Goal: Information Seeking & Learning: Learn about a topic

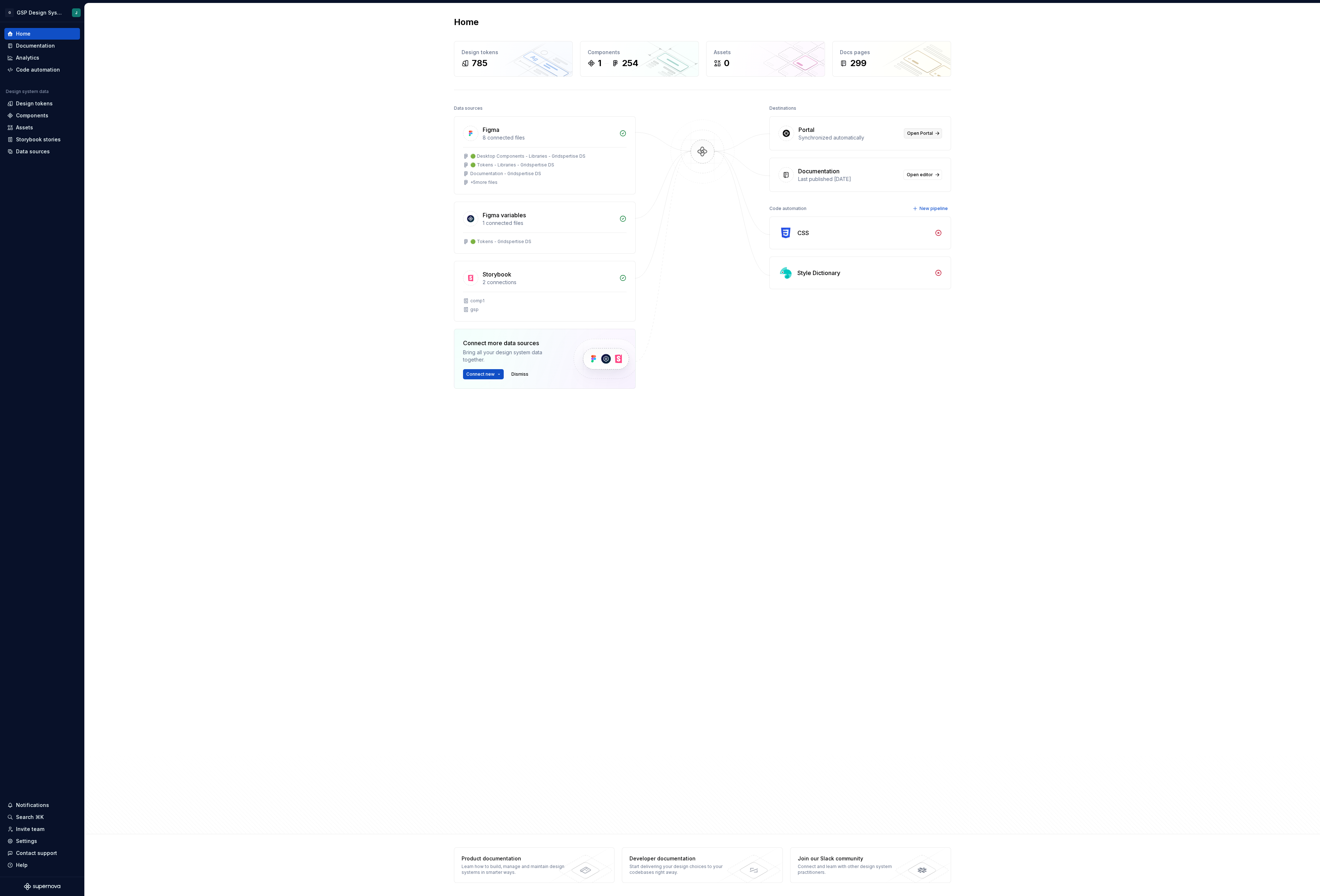
click at [932, 132] on link "Open Portal" at bounding box center [923, 133] width 38 height 10
click at [934, 179] on link "Open editor" at bounding box center [922, 174] width 38 height 10
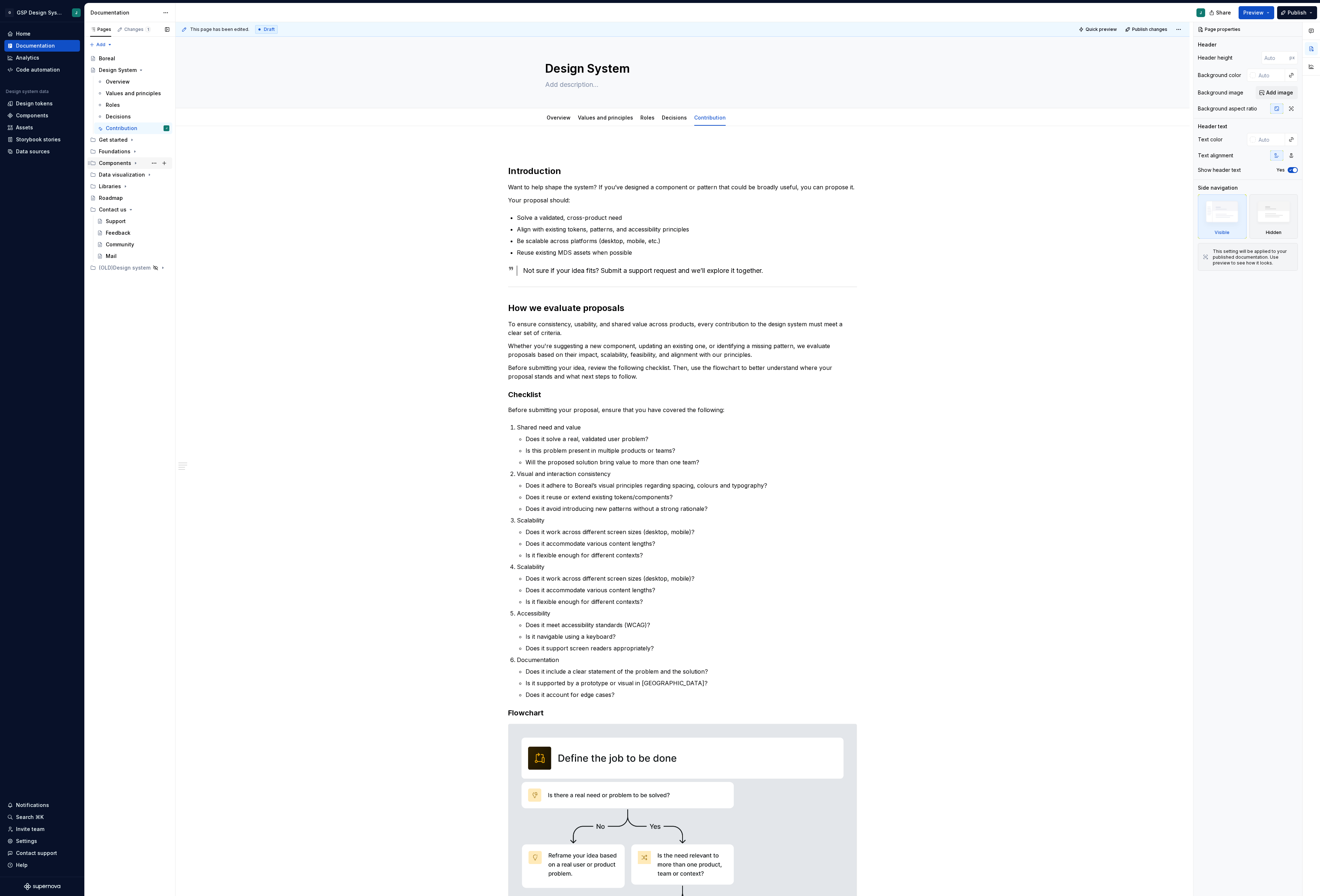
click at [115, 163] on div "Components" at bounding box center [115, 163] width 32 height 7
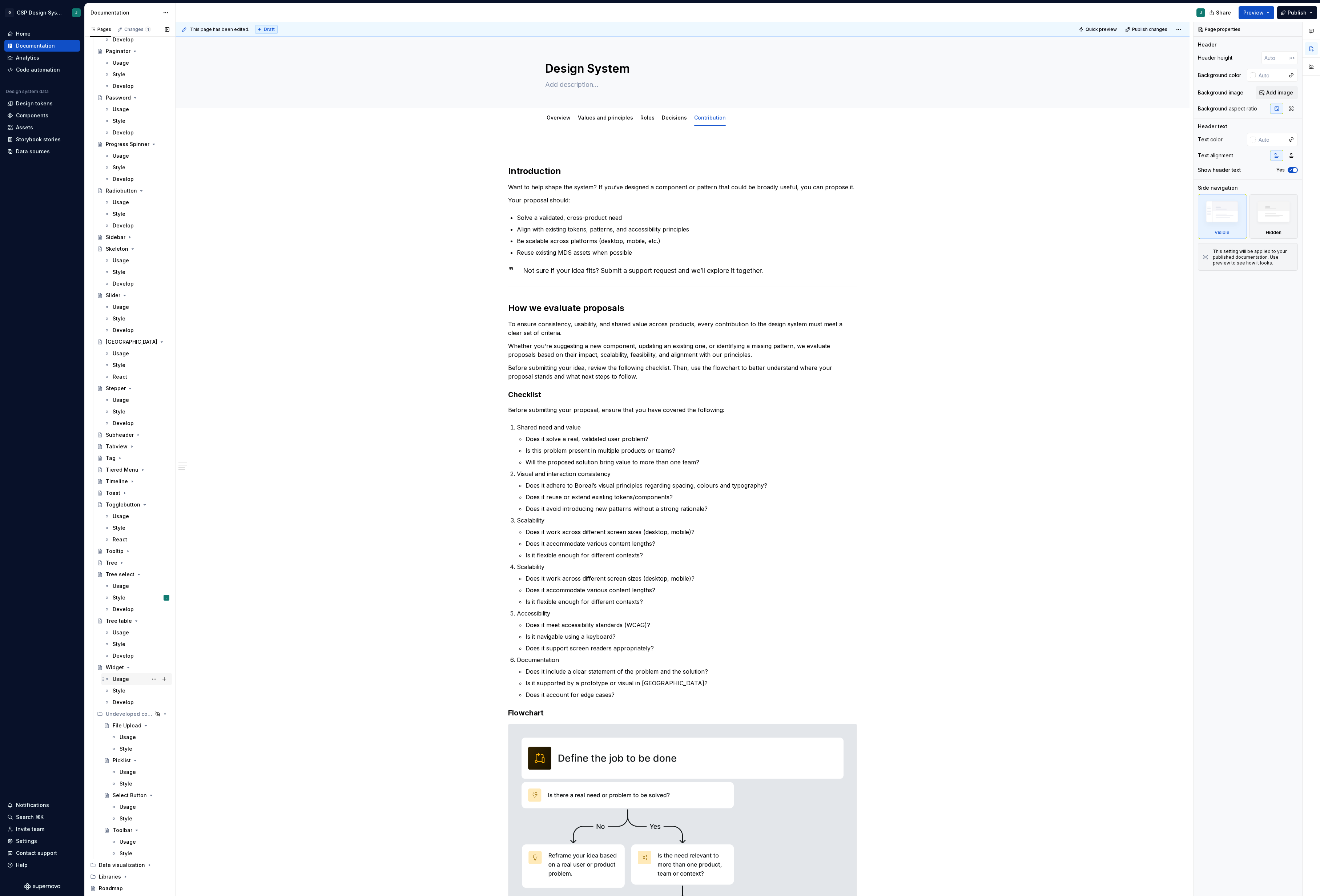
scroll to position [1201, 0]
click at [116, 799] on div "Data visualization" at bounding box center [119, 799] width 41 height 7
click at [126, 679] on div "Style" at bounding box center [141, 682] width 57 height 10
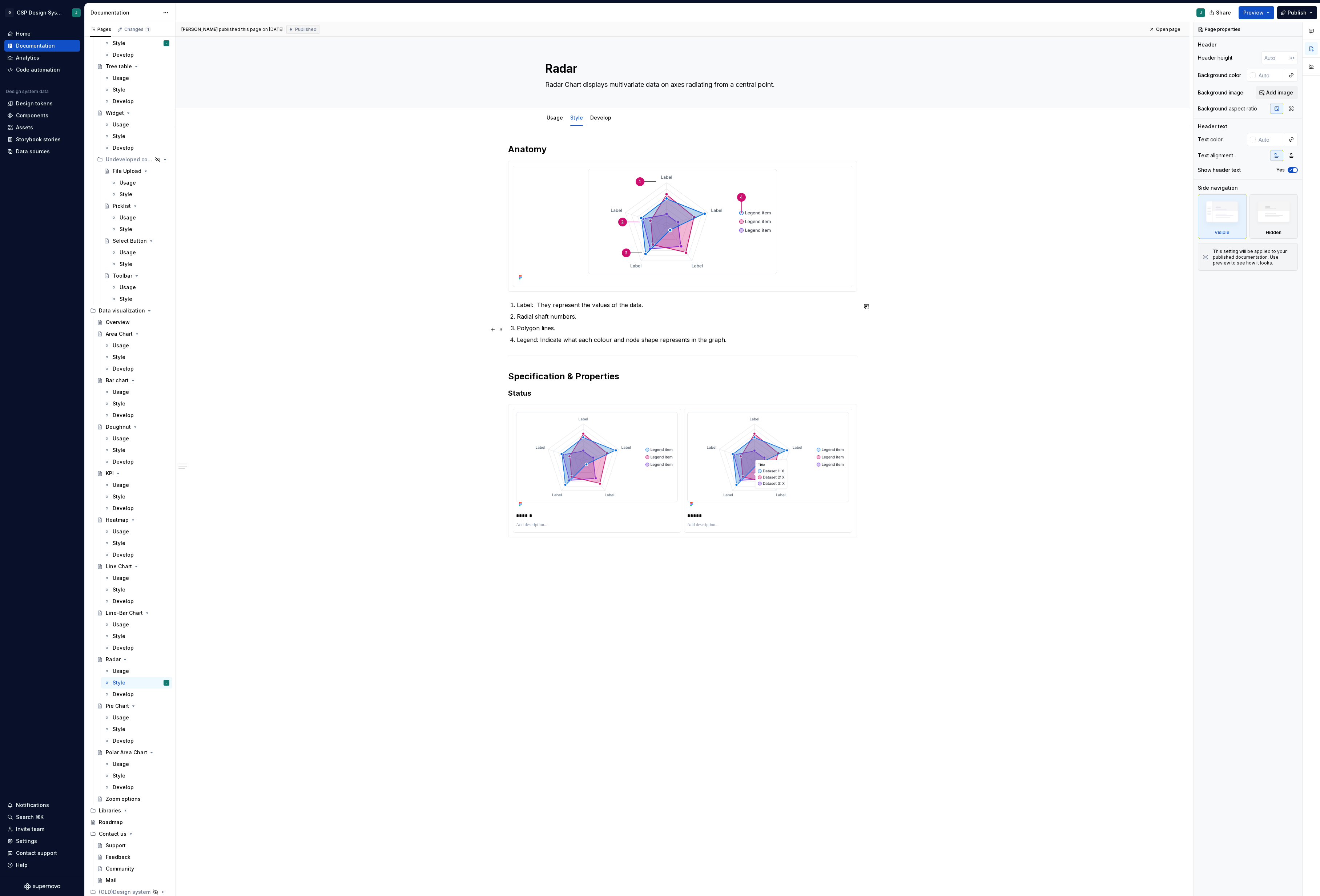
click at [583, 327] on p "Polygon lines." at bounding box center [687, 328] width 340 height 9
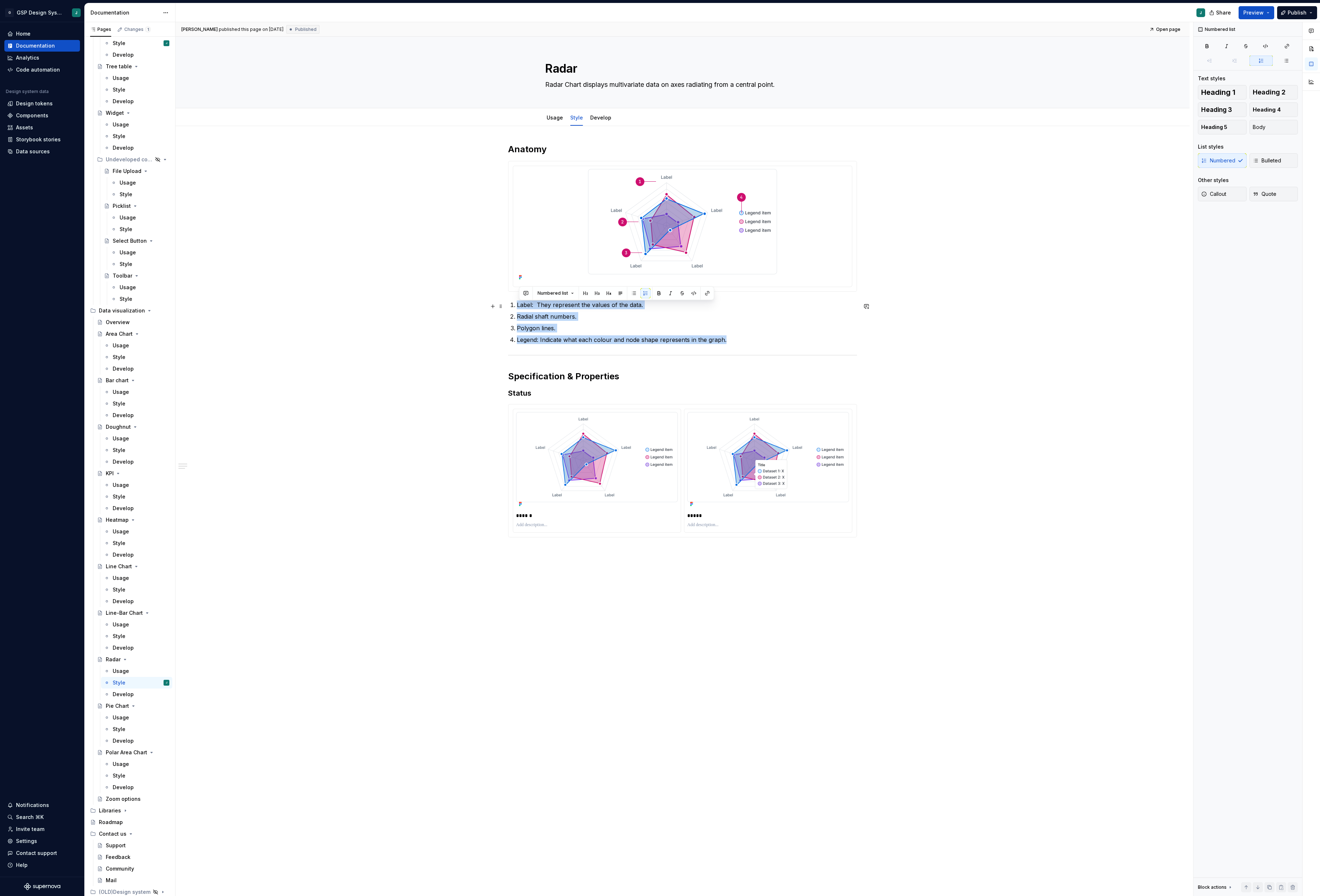
drag, startPoint x: 787, startPoint y: 341, endPoint x: 442, endPoint y: 303, distance: 347.1
click at [442, 303] on div "Anatomy Label: They represent the values of the data. Radial shaft numbers. Pol…" at bounding box center [682, 479] width 1014 height 706
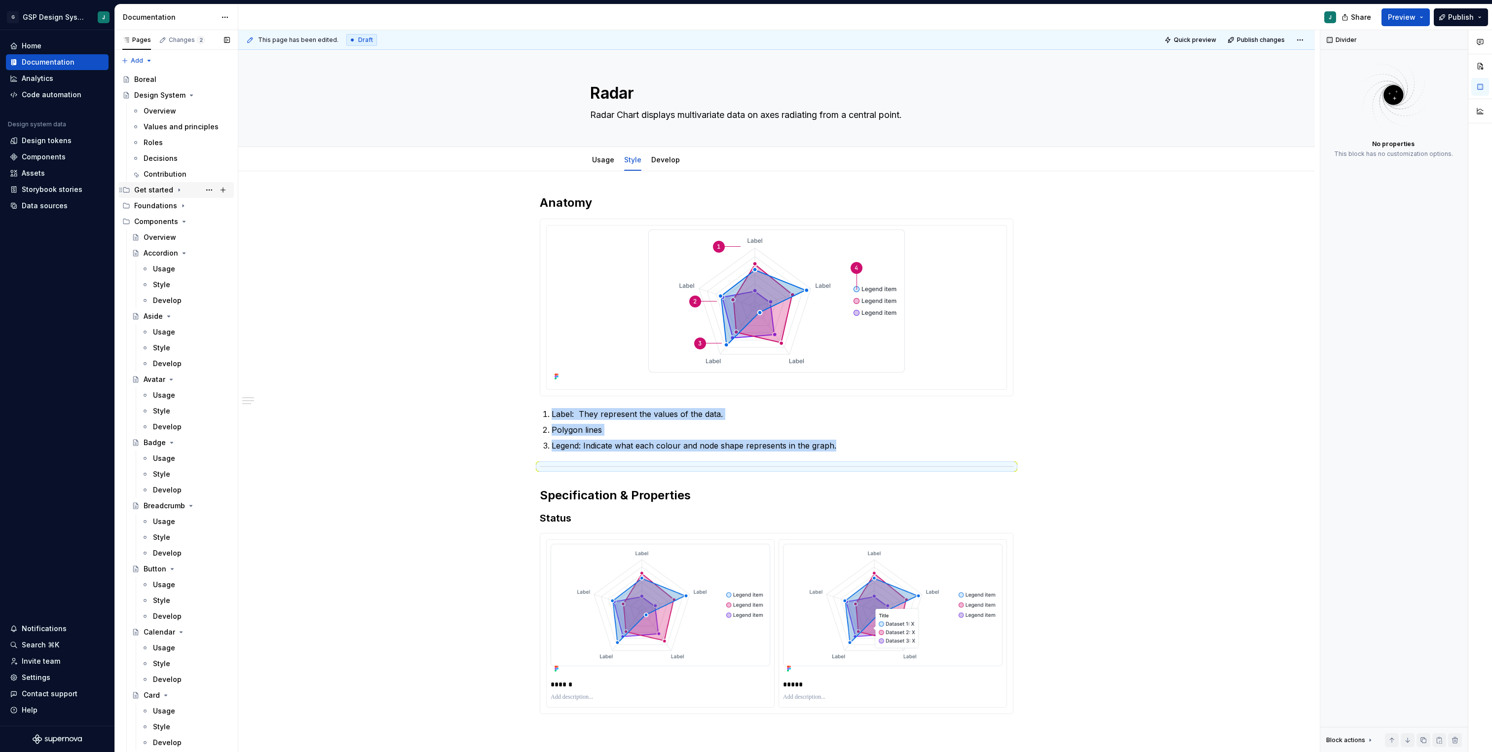
click at [154, 191] on div "Get started" at bounding box center [153, 190] width 39 height 10
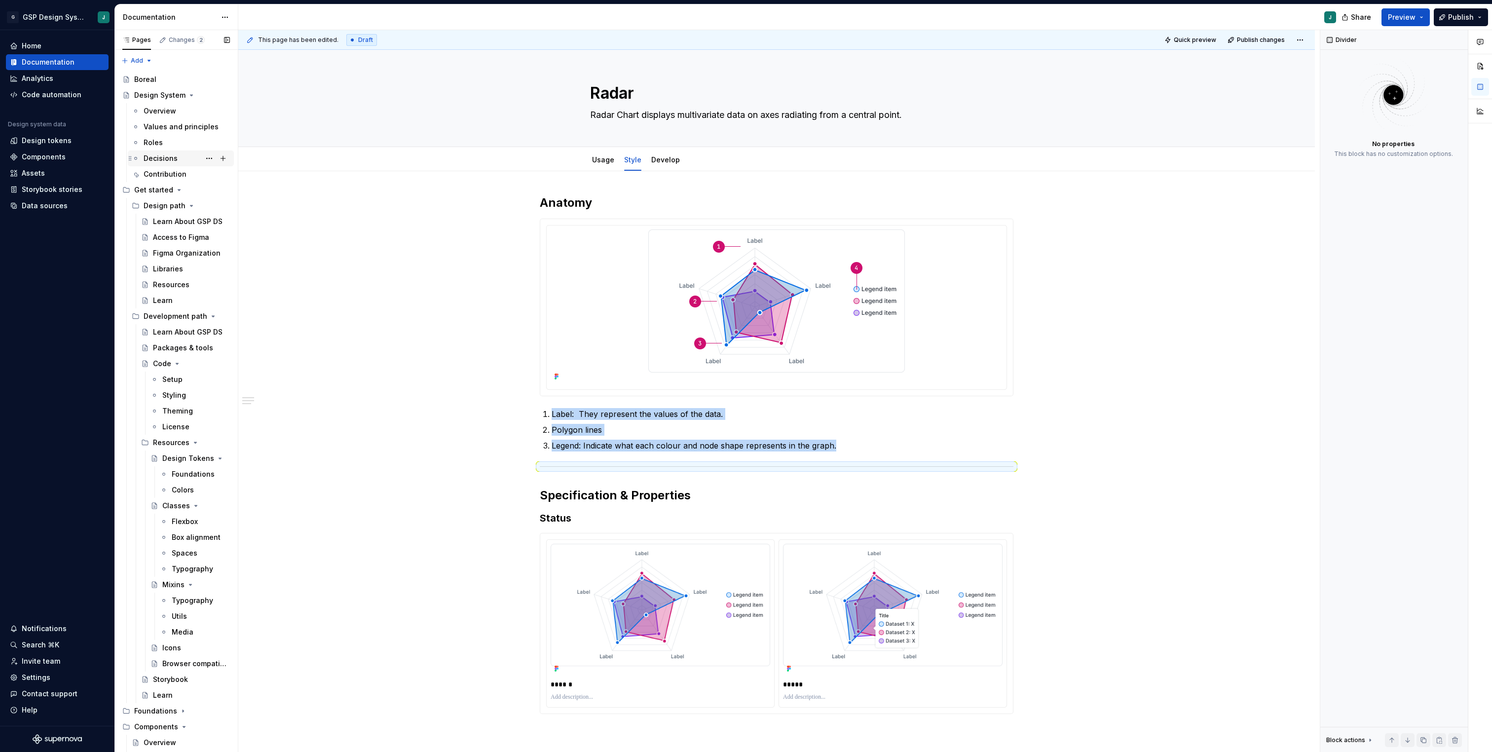
click at [169, 162] on div "Decisions" at bounding box center [161, 158] width 34 height 10
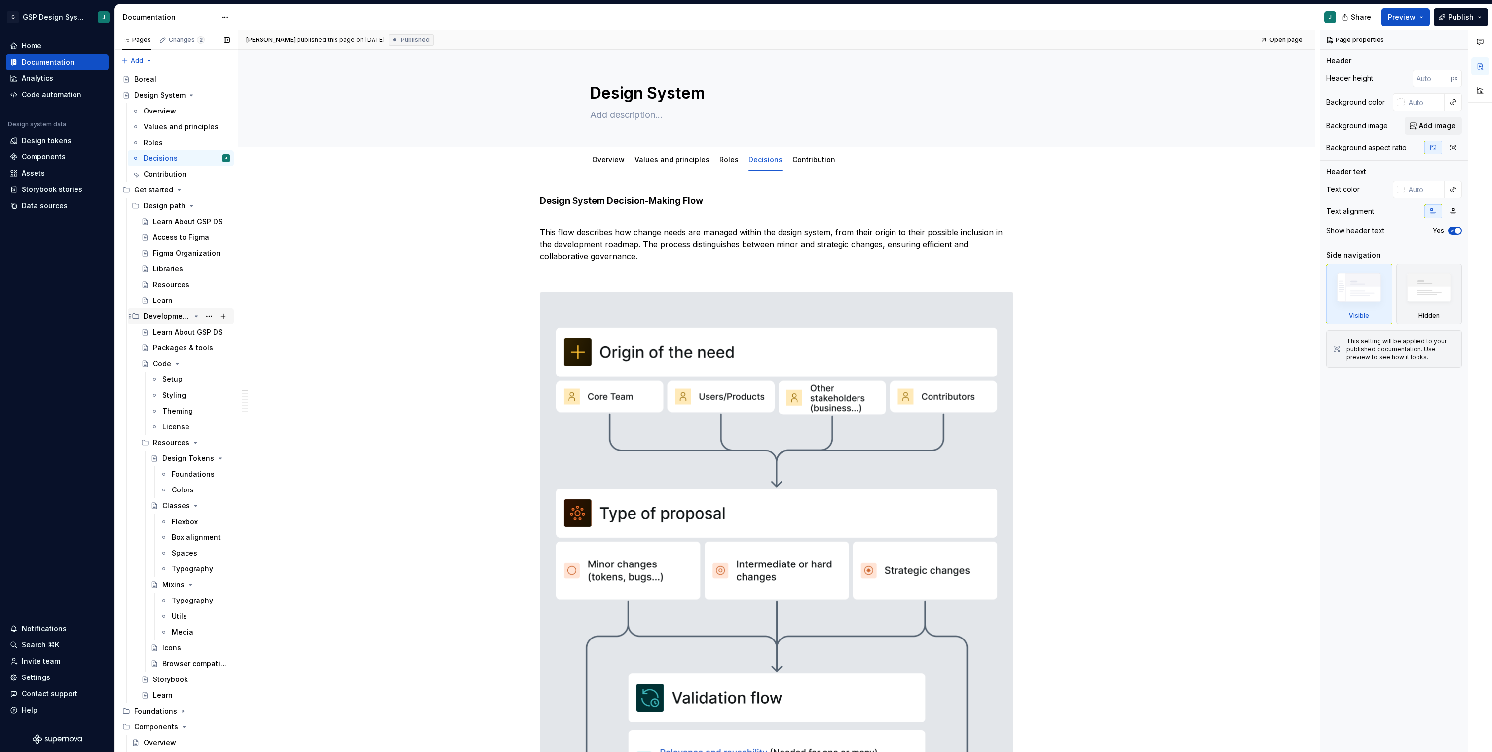
click at [194, 315] on icon "Page tree" at bounding box center [196, 316] width 8 height 8
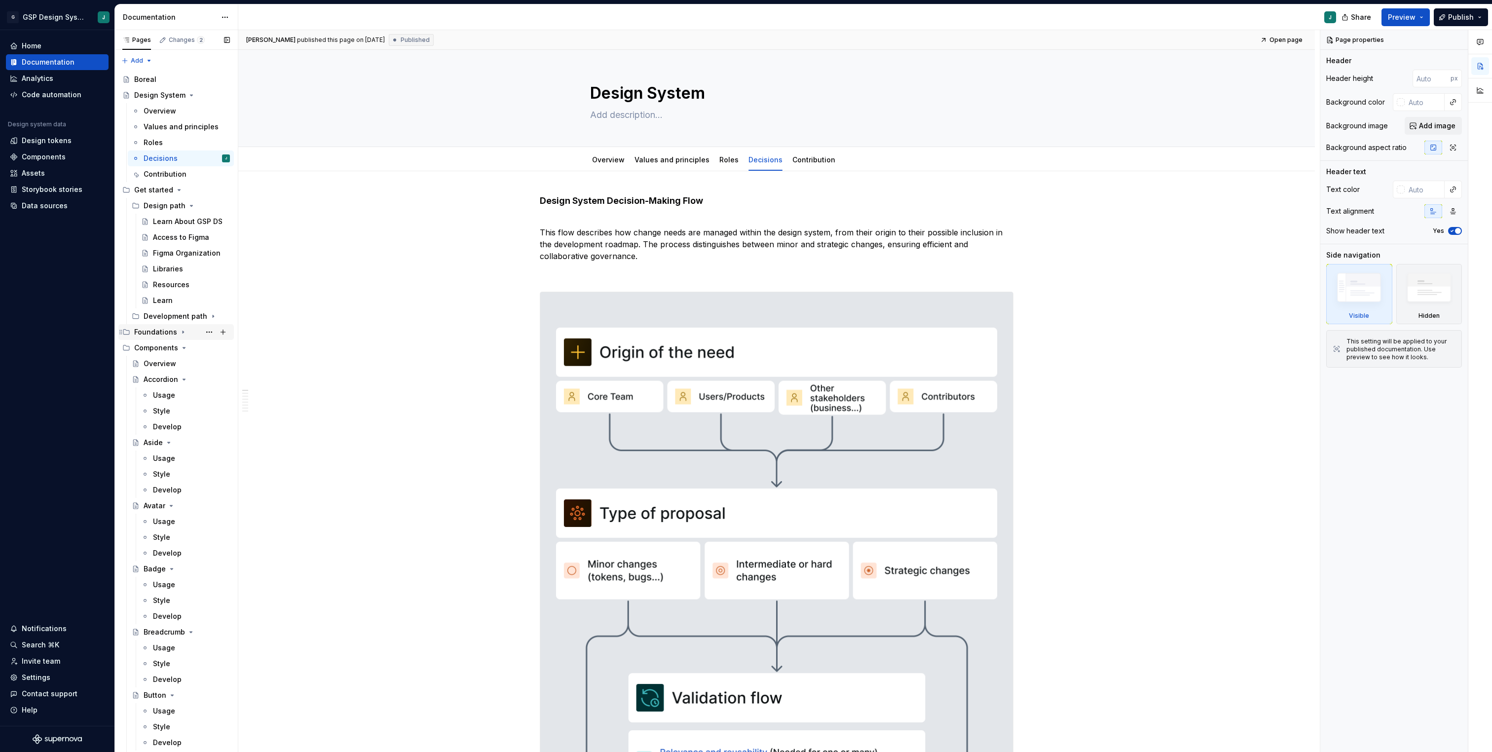
click at [179, 332] on icon "Page tree" at bounding box center [183, 332] width 8 height 8
click at [155, 522] on div "Layout" at bounding box center [156, 522] width 24 height 10
click at [173, 538] on div "Basic design principles" at bounding box center [176, 537] width 47 height 10
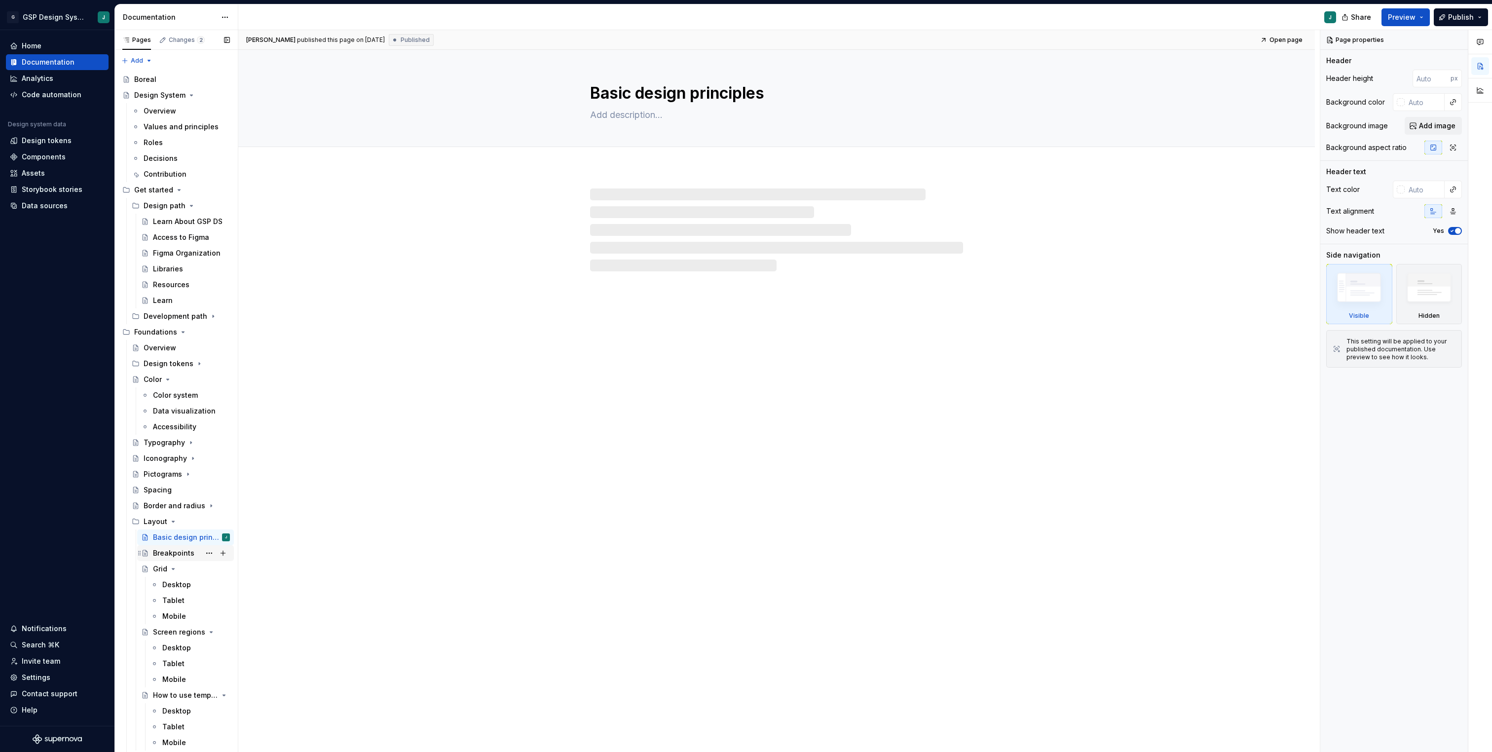
click at [171, 553] on div "Breakpoints" at bounding box center [173, 553] width 41 height 10
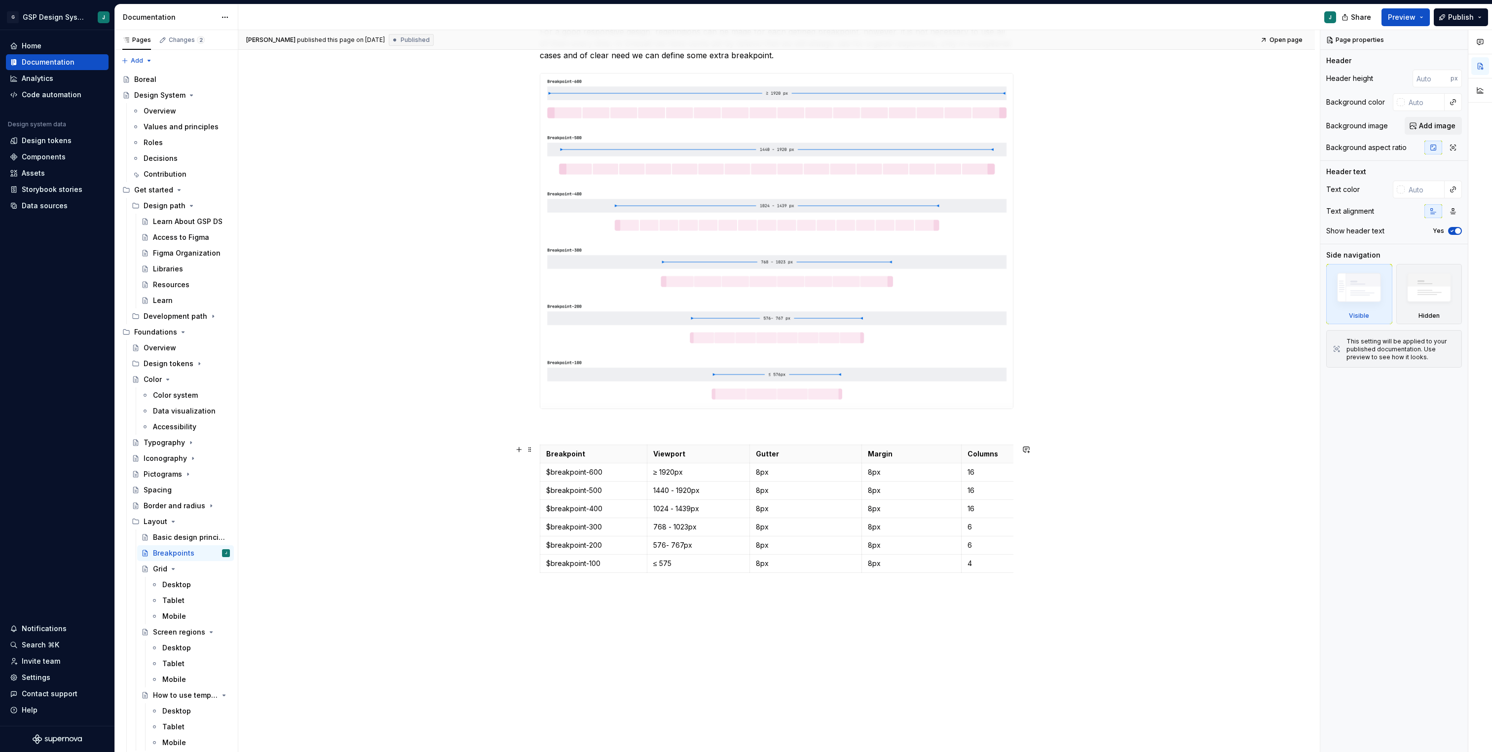
scroll to position [288, 0]
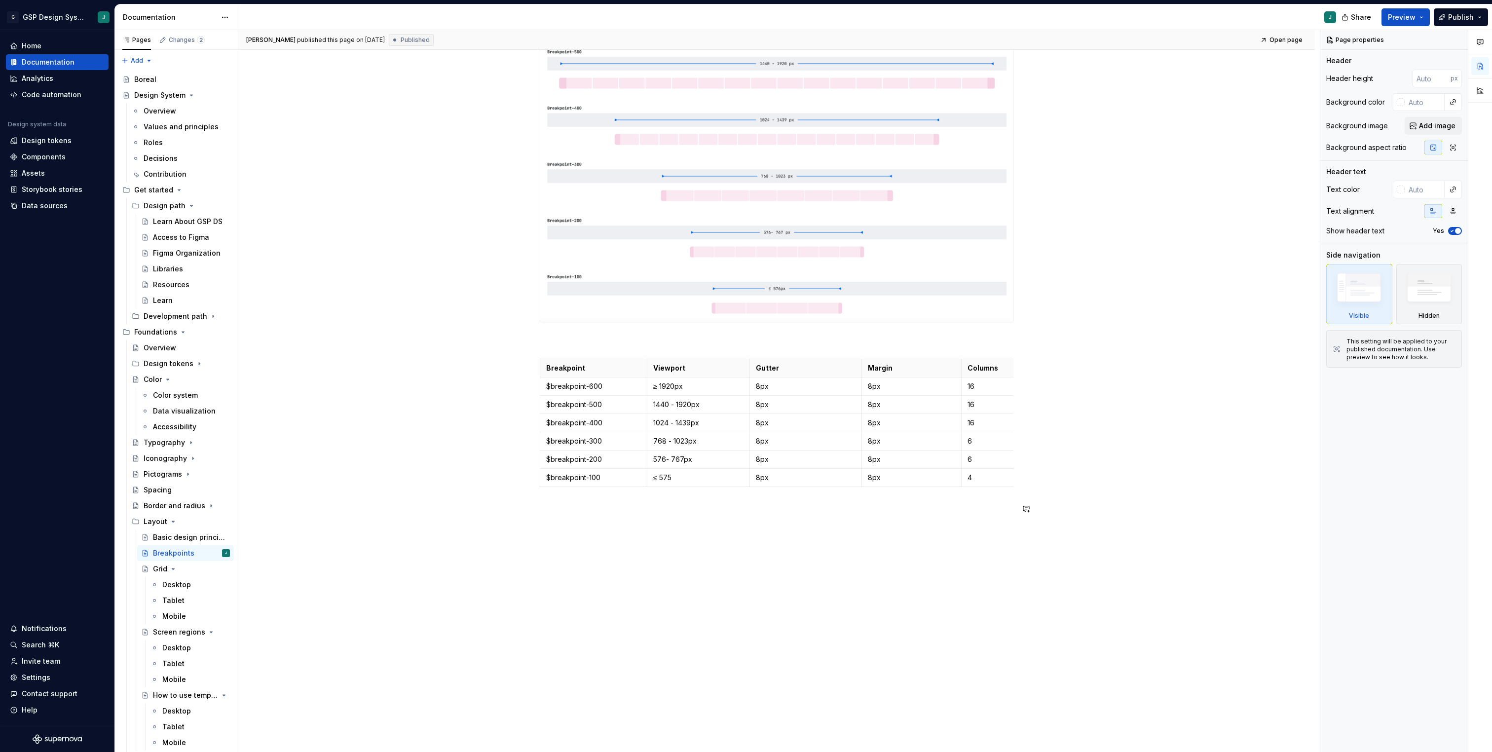
click at [595, 521] on div "The breakpoints delimit the size of our layout and allow us to adapt the design…" at bounding box center [777, 215] width 474 height 622
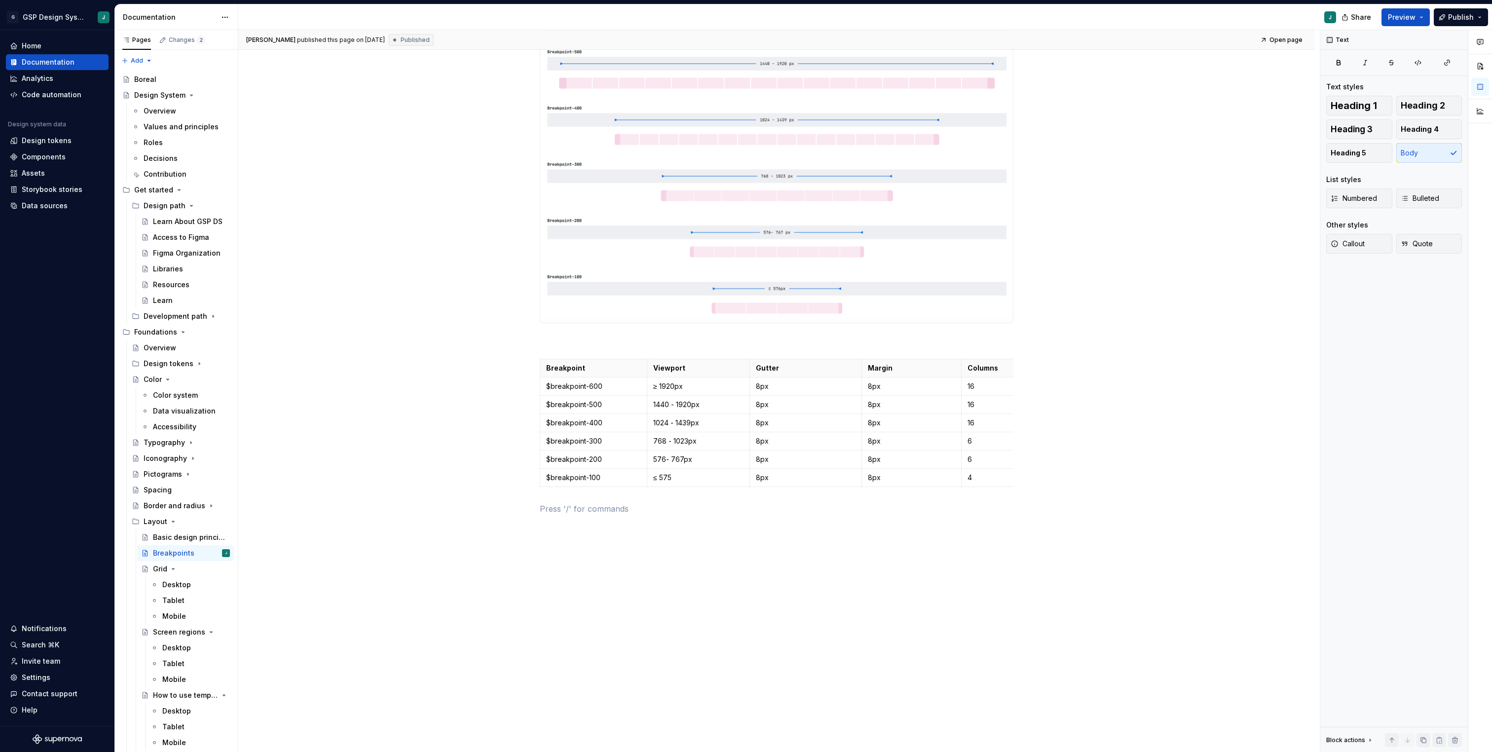
type textarea "*"
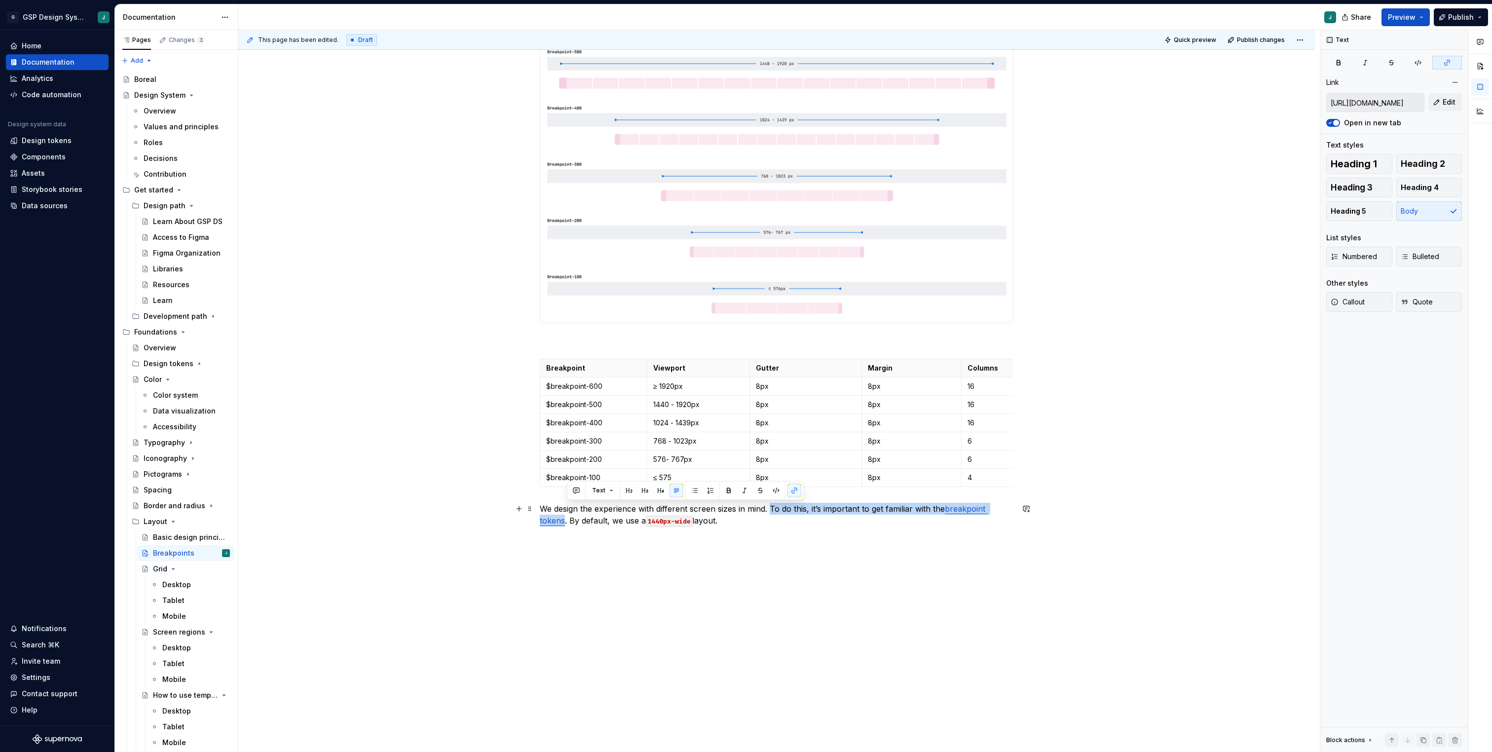
drag, startPoint x: 567, startPoint y: 520, endPoint x: 773, endPoint y: 508, distance: 206.1
click at [773, 508] on p "We design the experience with different screen sizes in mind. To do this, it’s …" at bounding box center [777, 515] width 474 height 24
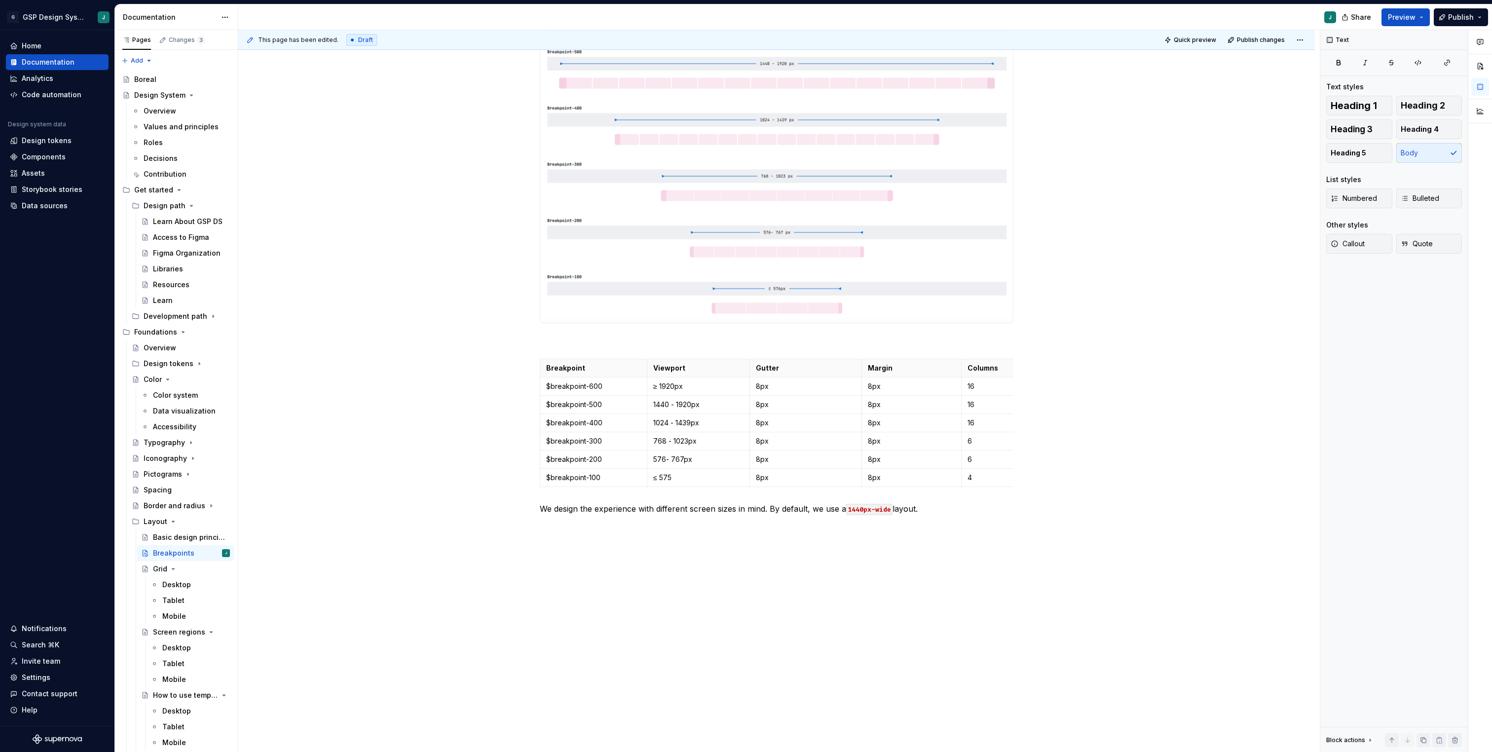
click at [553, 538] on div "The breakpoints delimit the size of our layout and allow us to adapt the design…" at bounding box center [776, 317] width 1076 height 872
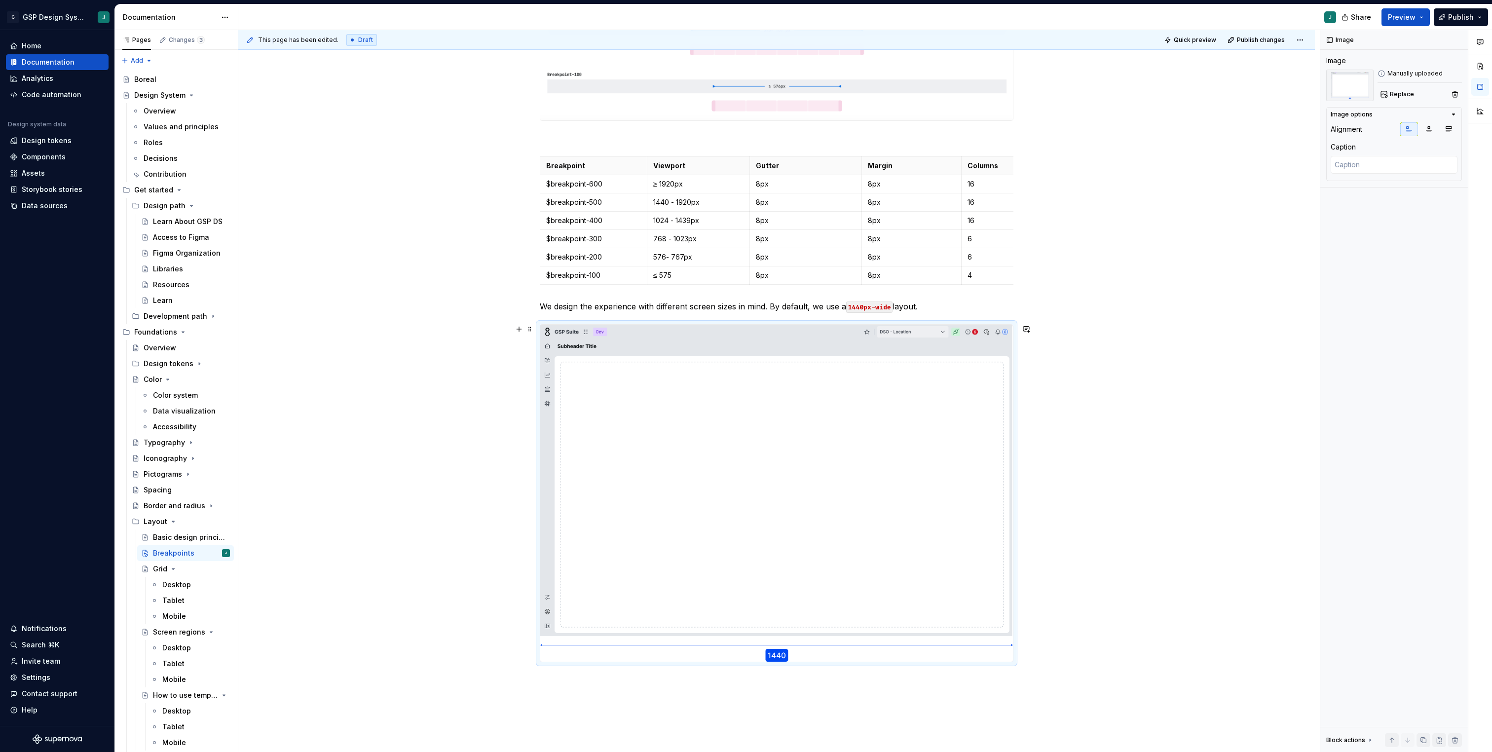
scroll to position [495, 0]
click at [557, 705] on div "The breakpoints delimit the size of our layout and allow us to adapt the design…" at bounding box center [776, 283] width 1076 height 1221
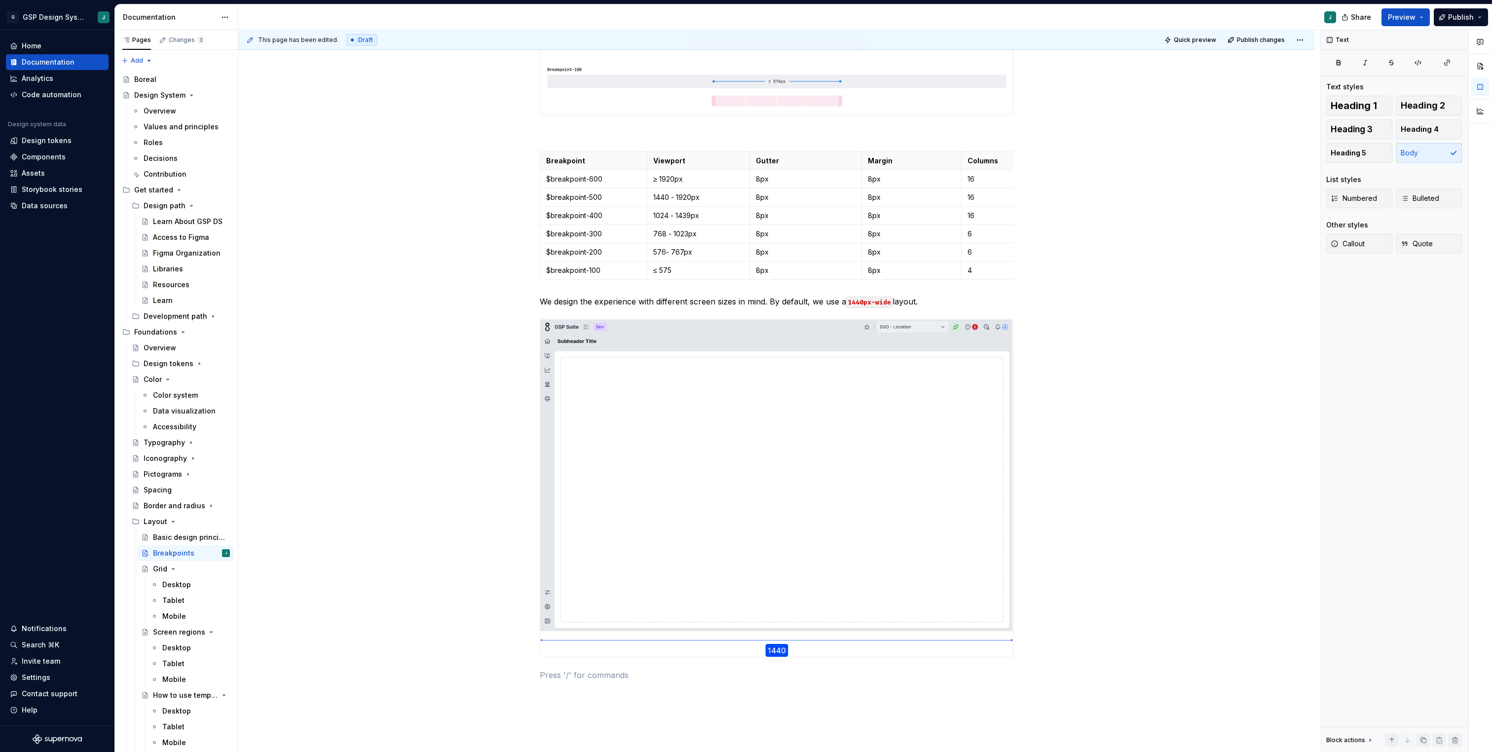
click at [552, 681] on div "The breakpoints delimit the size of our layout and allow us to adapt the design…" at bounding box center [777, 195] width 474 height 996
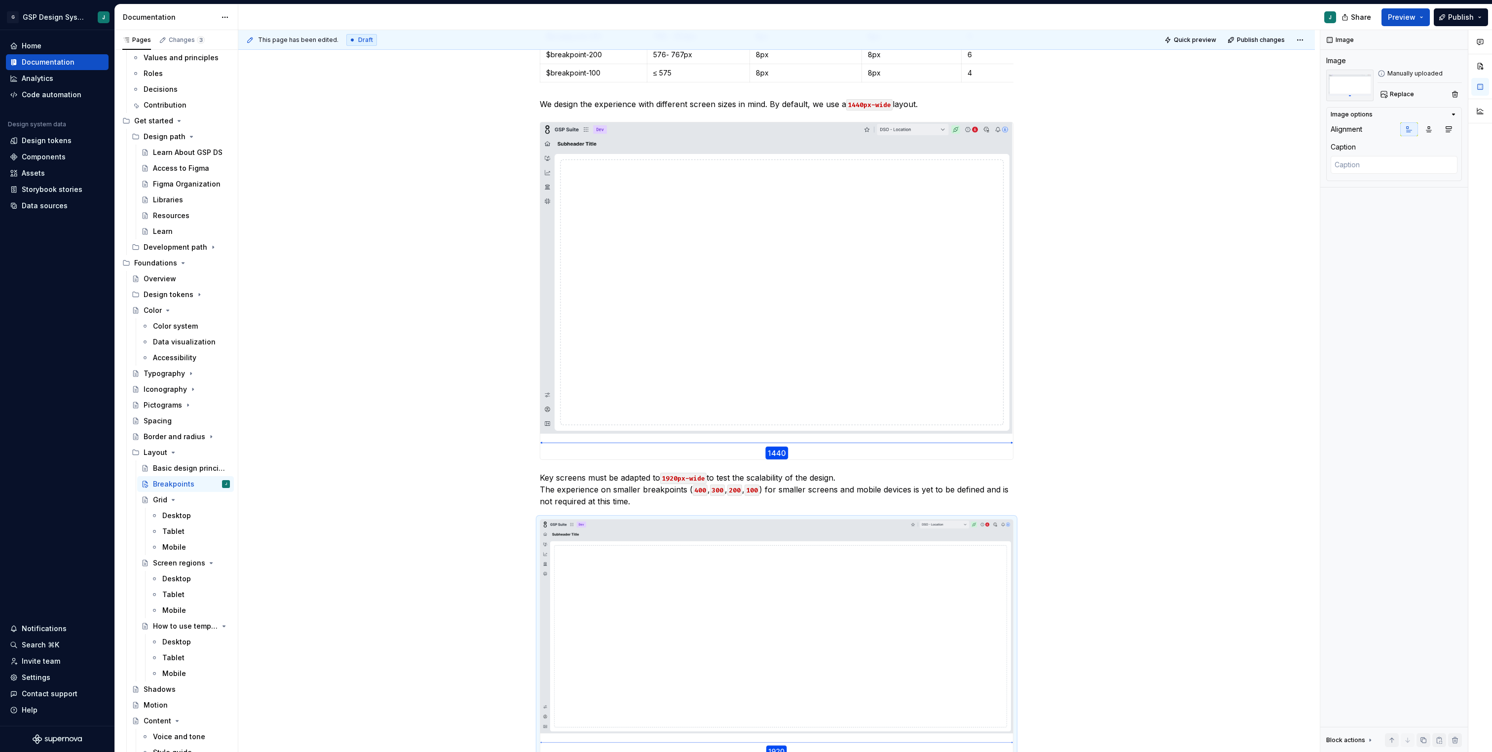
scroll to position [71, 0]
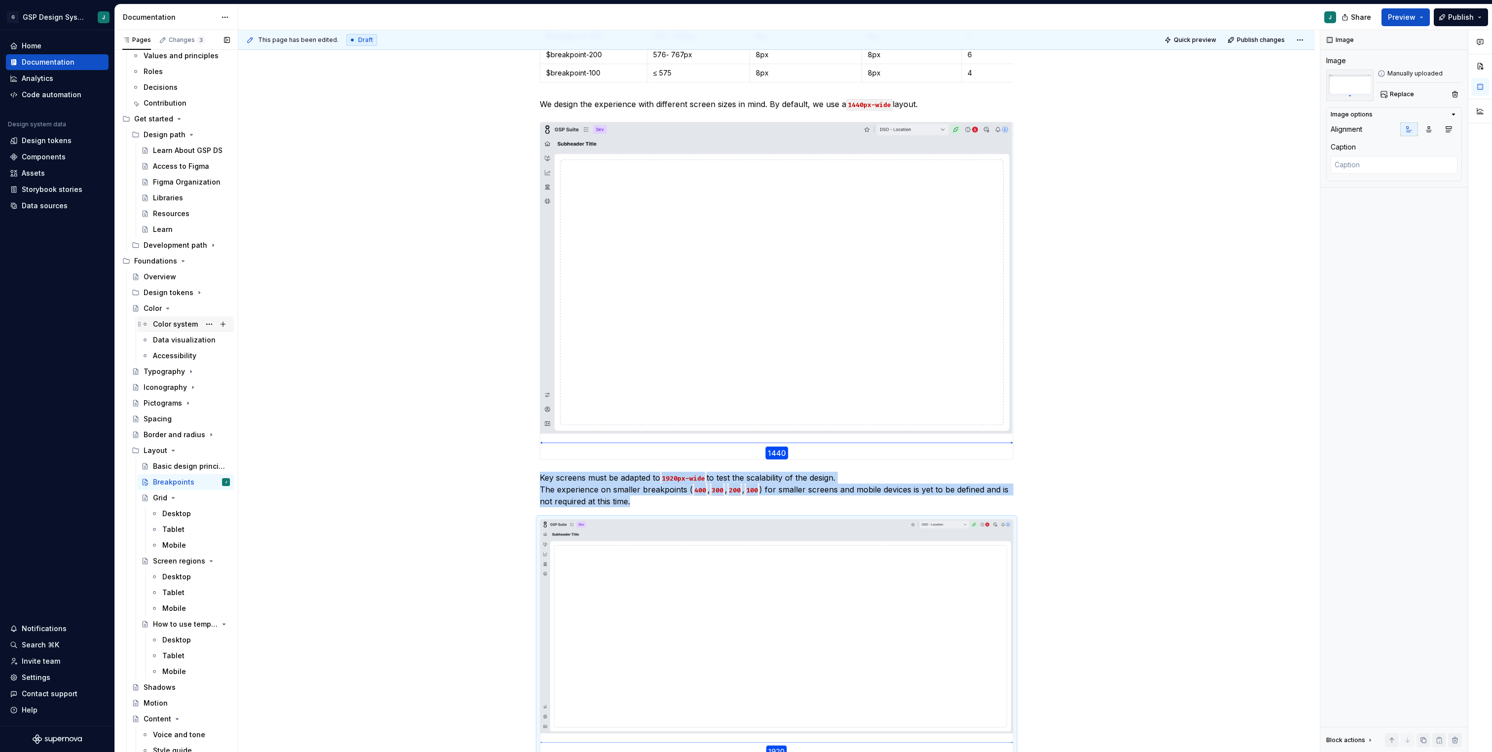
click at [172, 325] on div "Color system" at bounding box center [175, 324] width 45 height 10
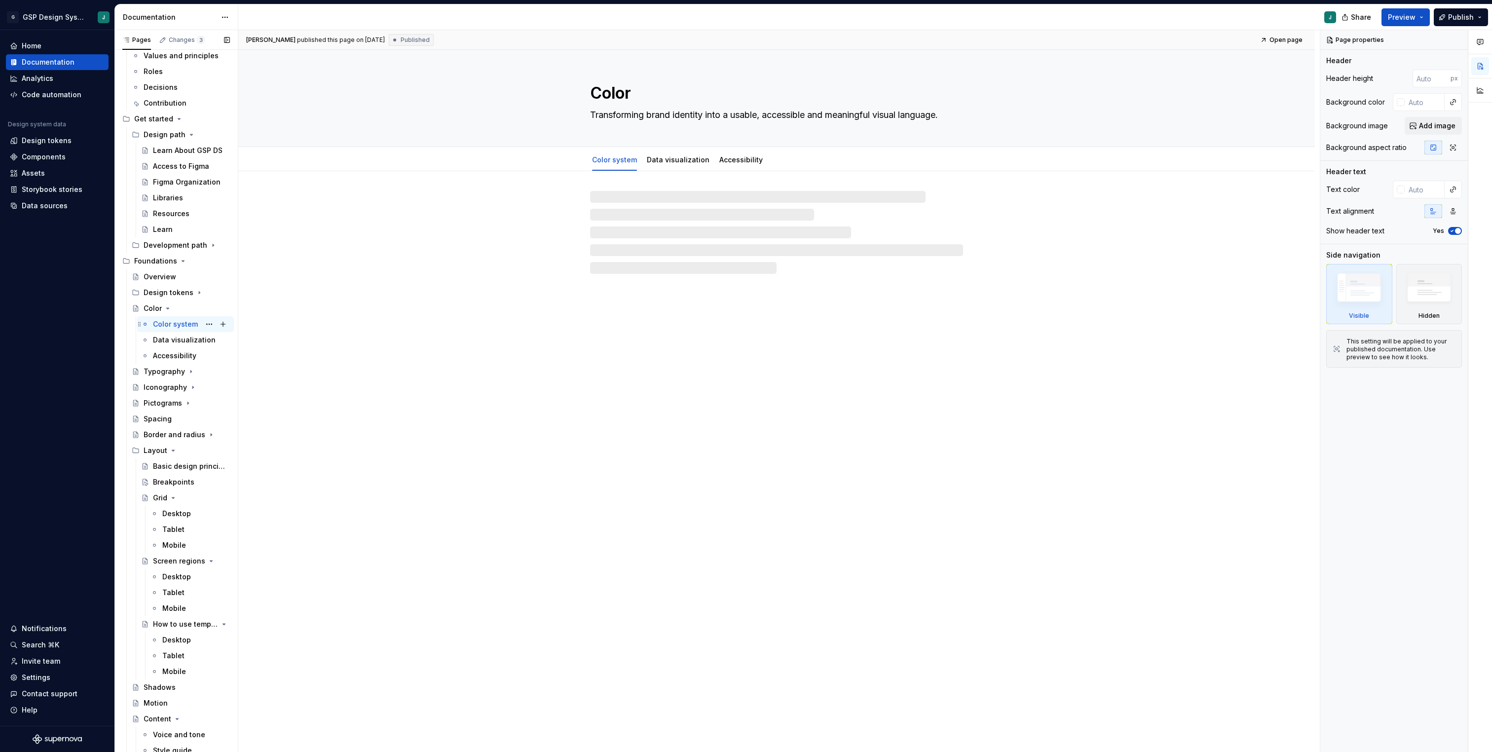
type textarea "*"
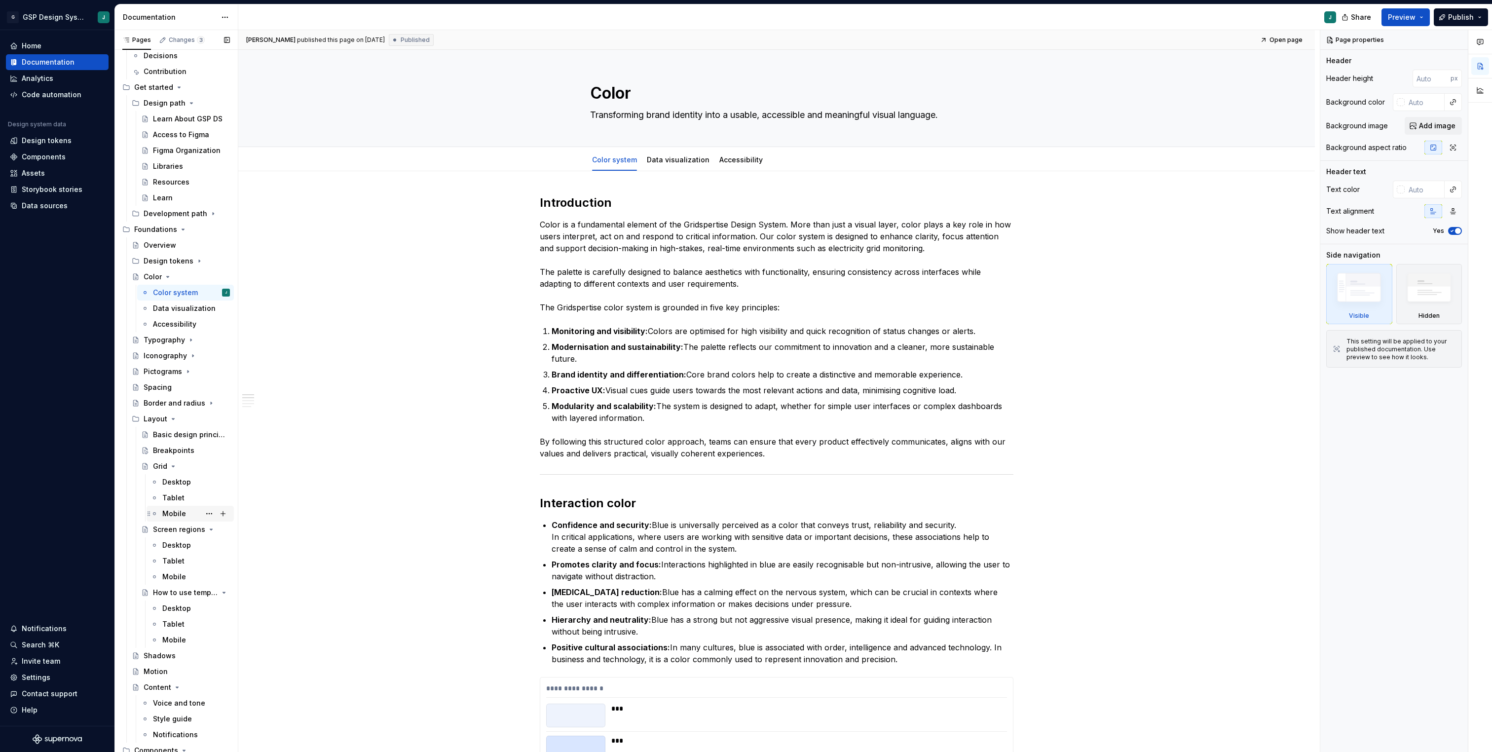
scroll to position [104, 0]
click at [186, 454] on div "Breakpoints" at bounding box center [173, 449] width 41 height 10
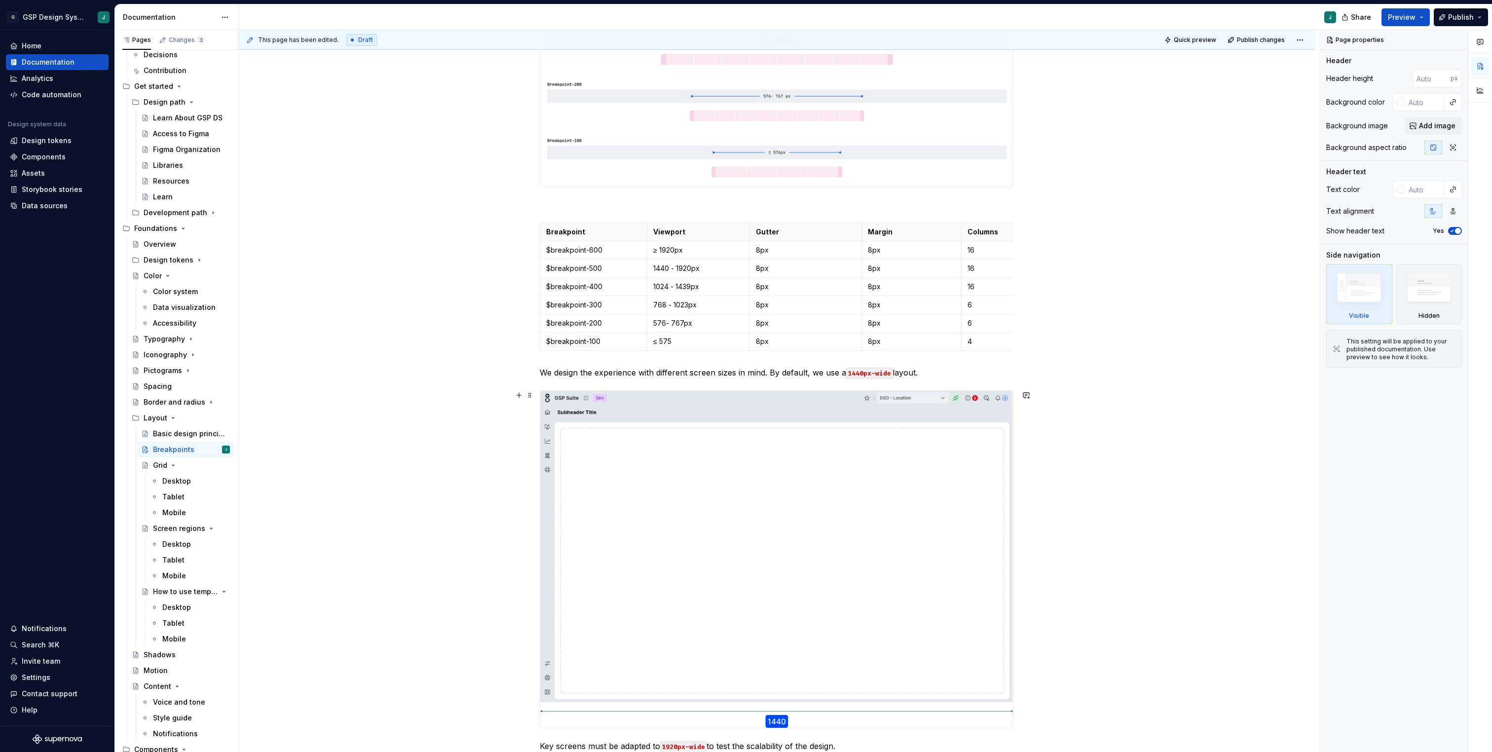
scroll to position [229, 0]
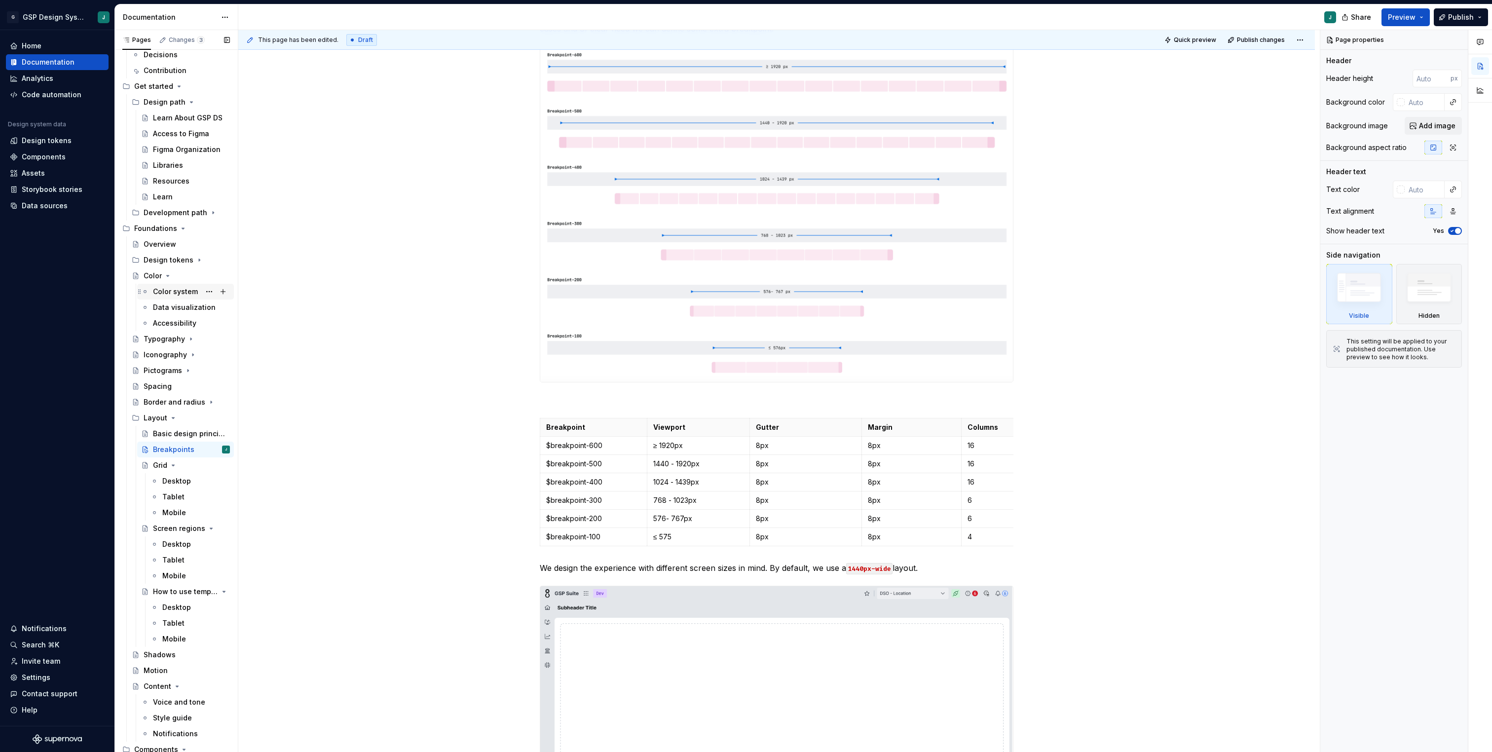
click at [182, 289] on div "Color system" at bounding box center [175, 292] width 45 height 10
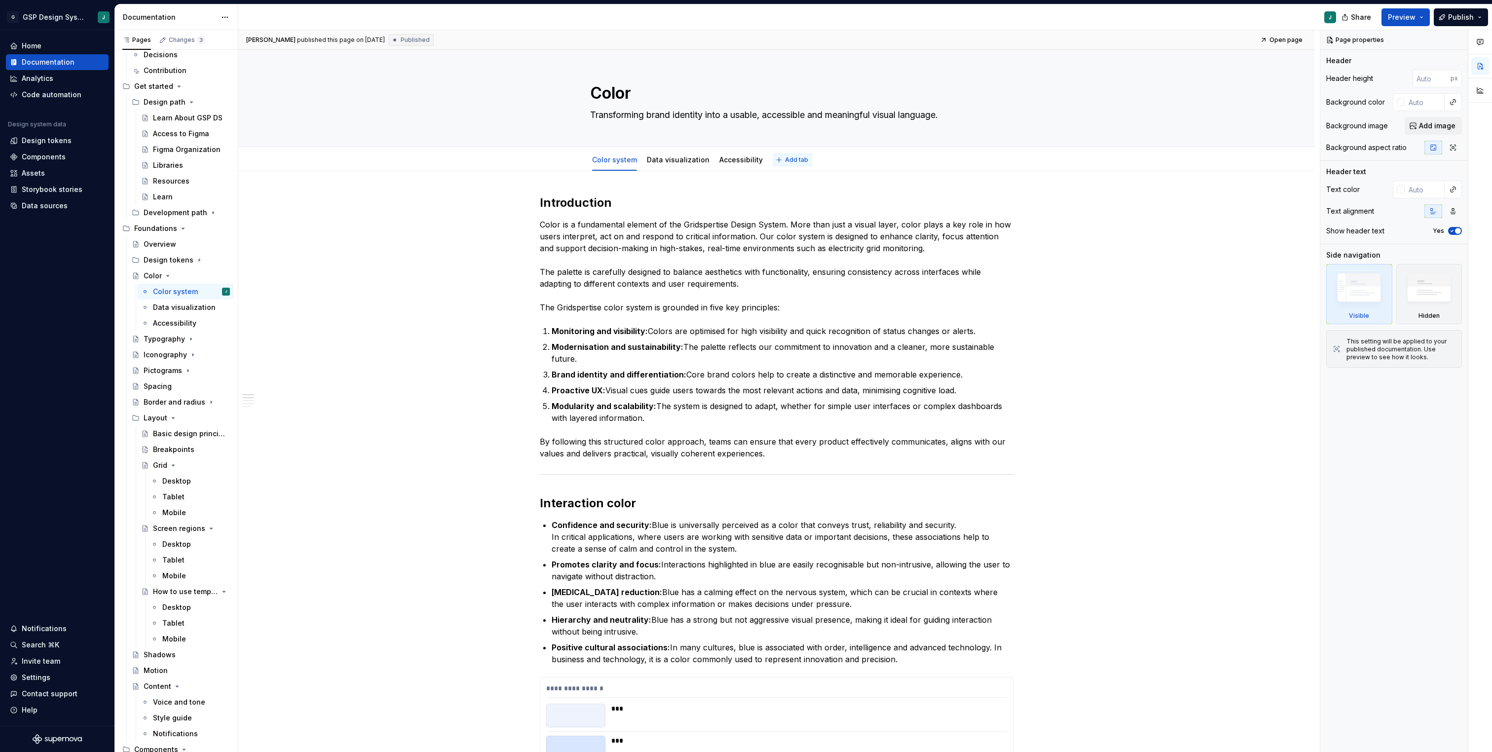
type textarea "*"
click at [786, 160] on span "Add tab" at bounding box center [796, 160] width 23 height 8
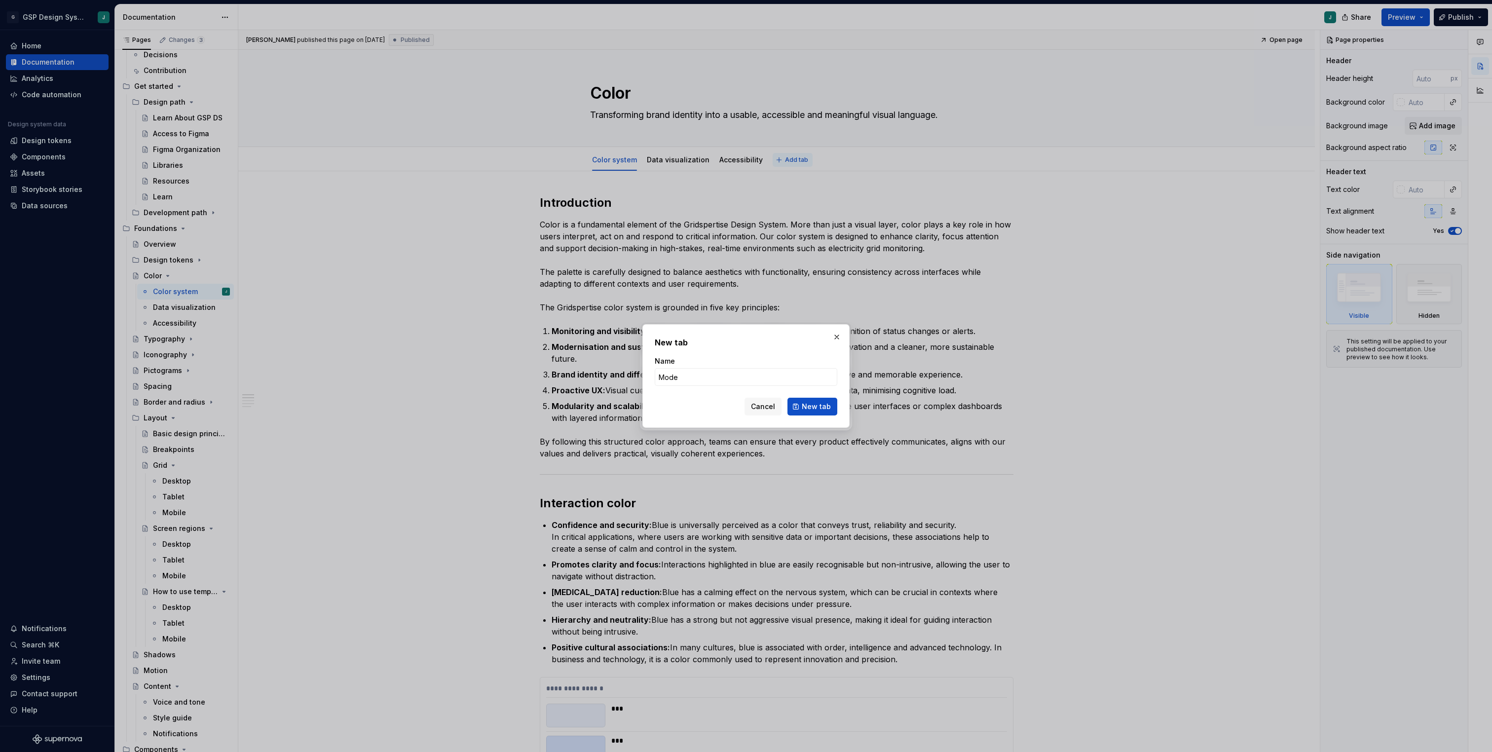
type input "Modes"
click button "New tab" at bounding box center [812, 407] width 50 height 18
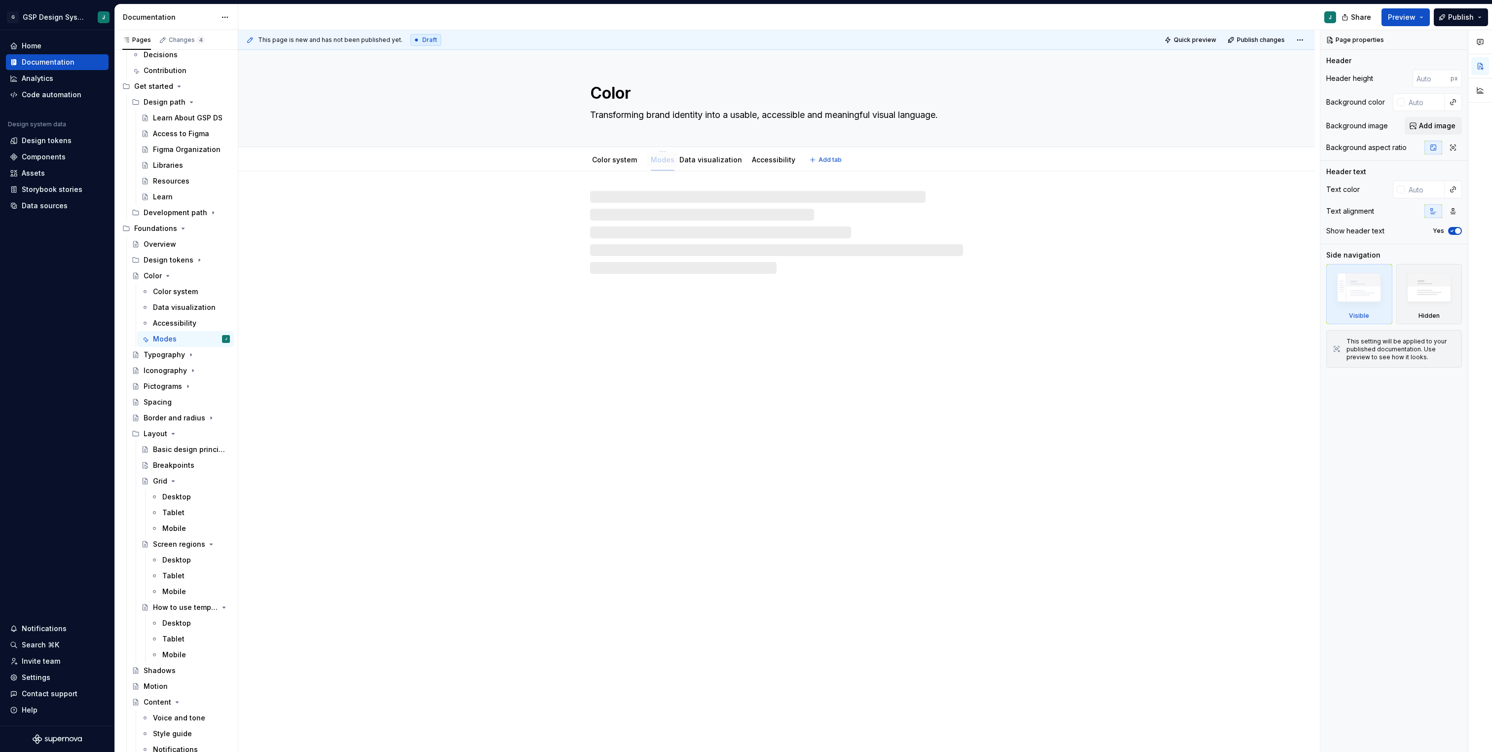
drag, startPoint x: 779, startPoint y: 160, endPoint x: 658, endPoint y: 160, distance: 121.9
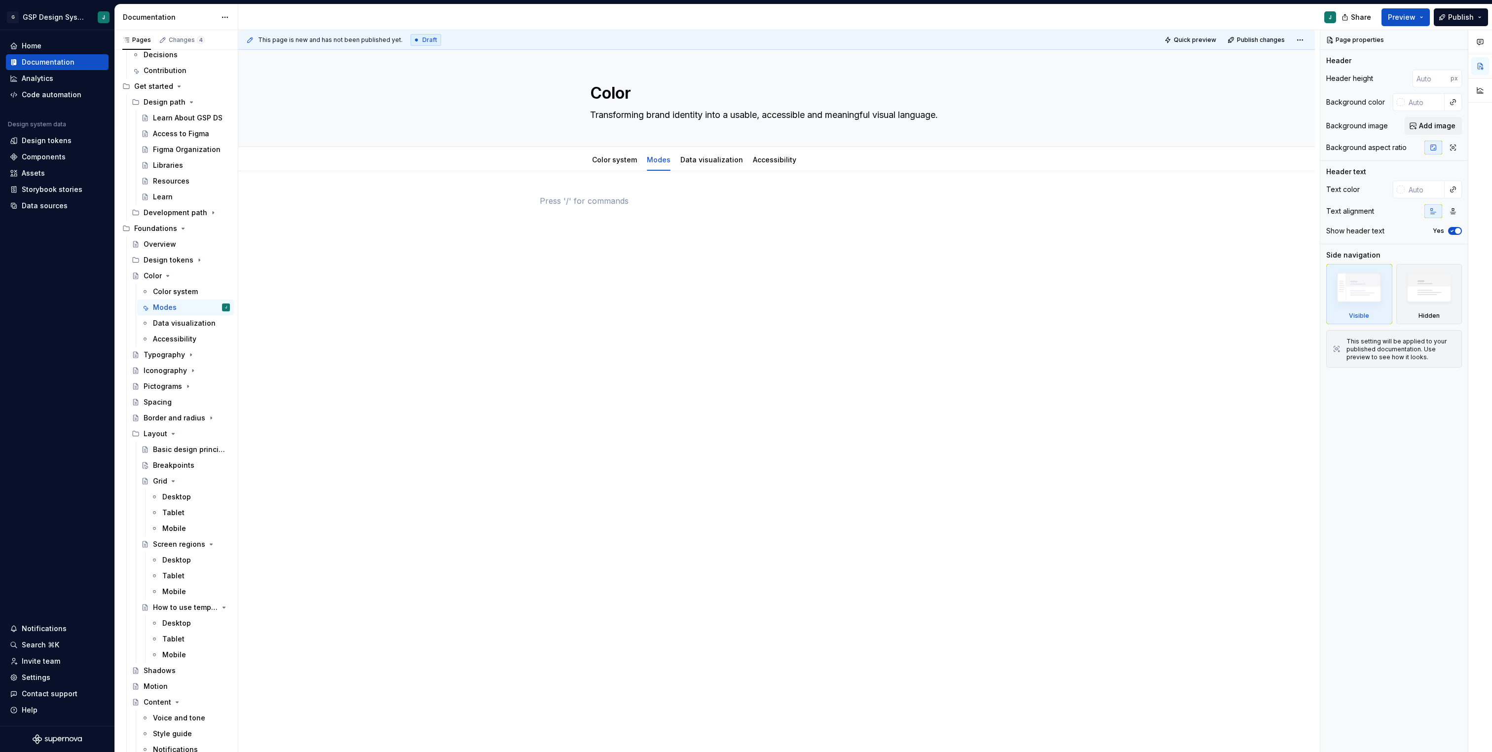
click at [628, 212] on div at bounding box center [777, 213] width 474 height 37
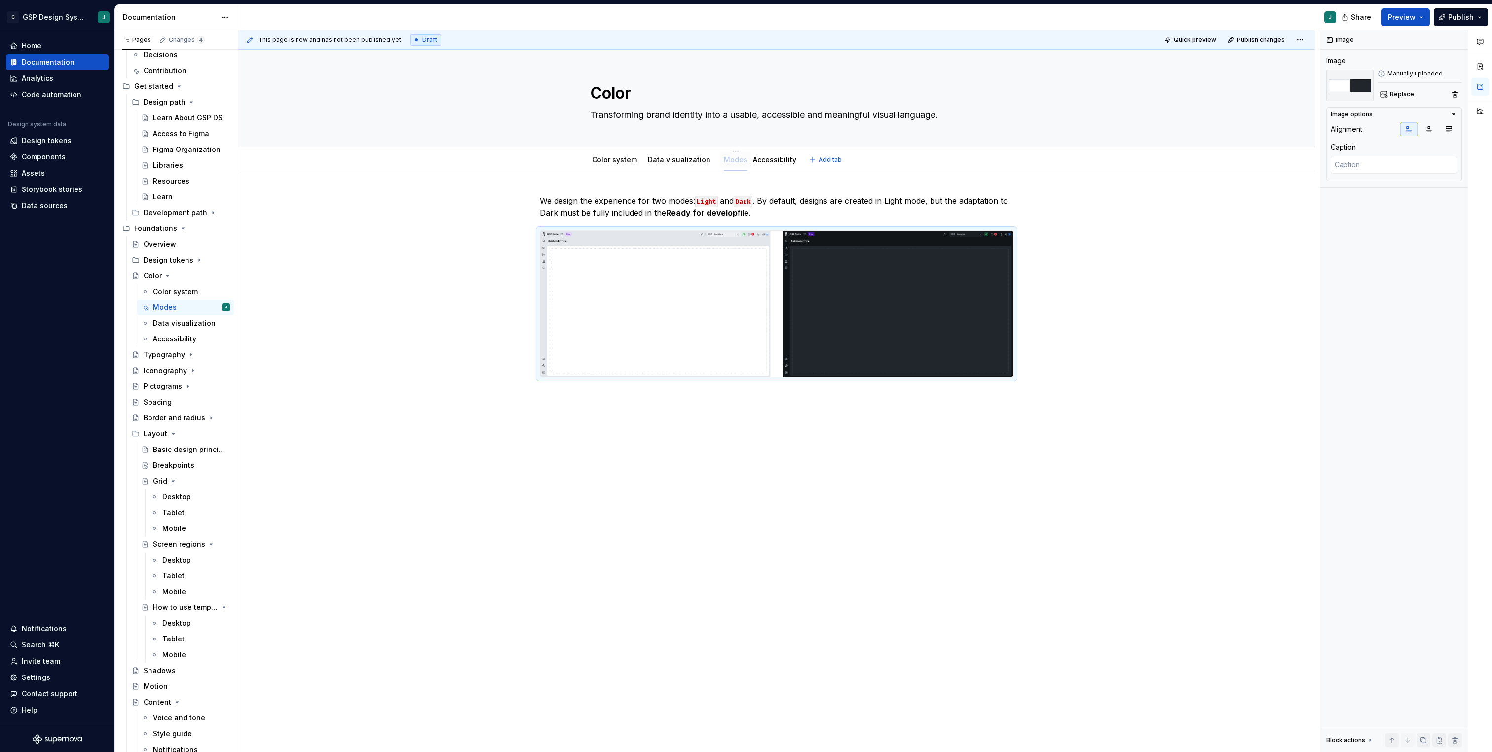
drag, startPoint x: 655, startPoint y: 160, endPoint x: 732, endPoint y: 160, distance: 77.0
click at [598, 547] on div "We design the experience for two modes: Light and Dark . By default, designs ar…" at bounding box center [776, 393] width 1076 height 444
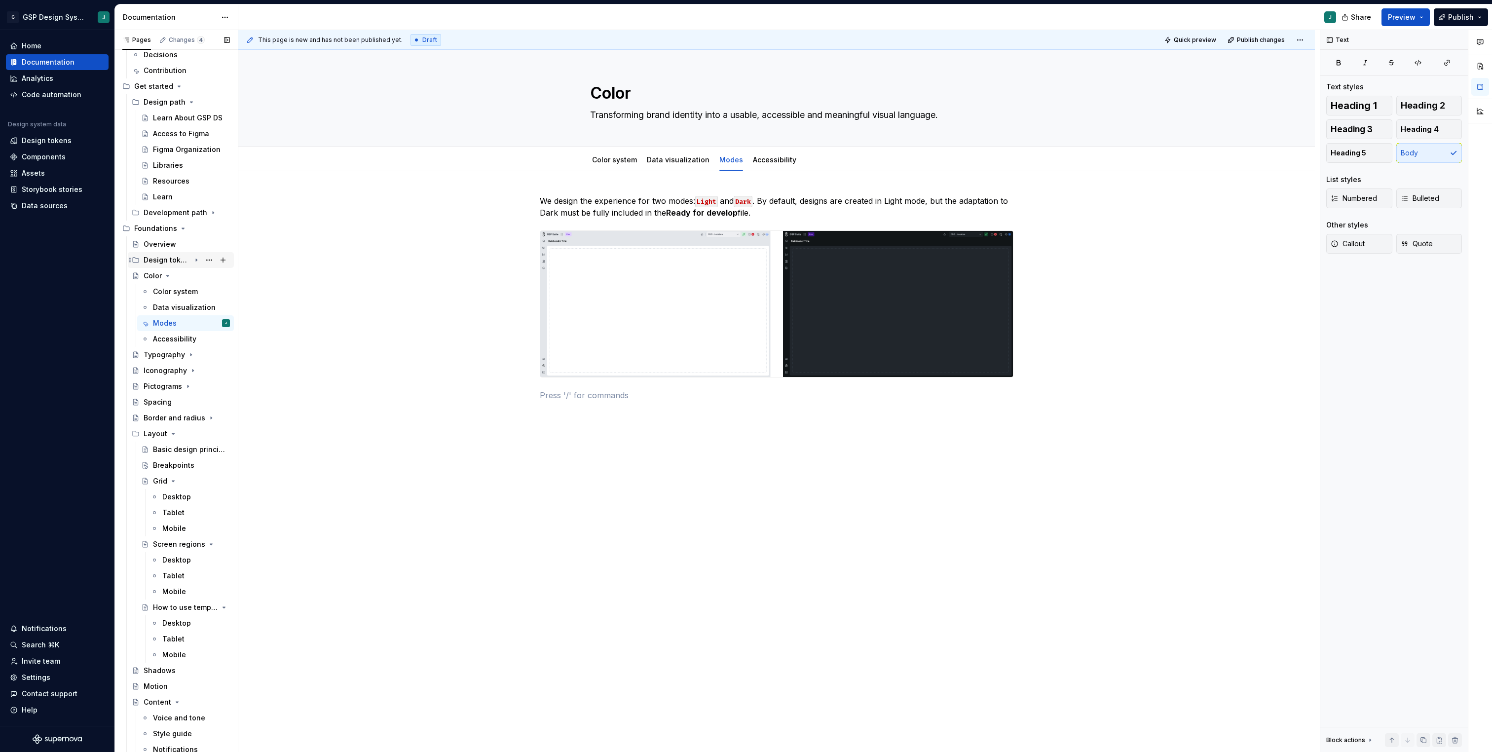
click at [173, 264] on div "Design tokens" at bounding box center [167, 260] width 47 height 10
click at [180, 276] on div "Color" at bounding box center [191, 276] width 77 height 14
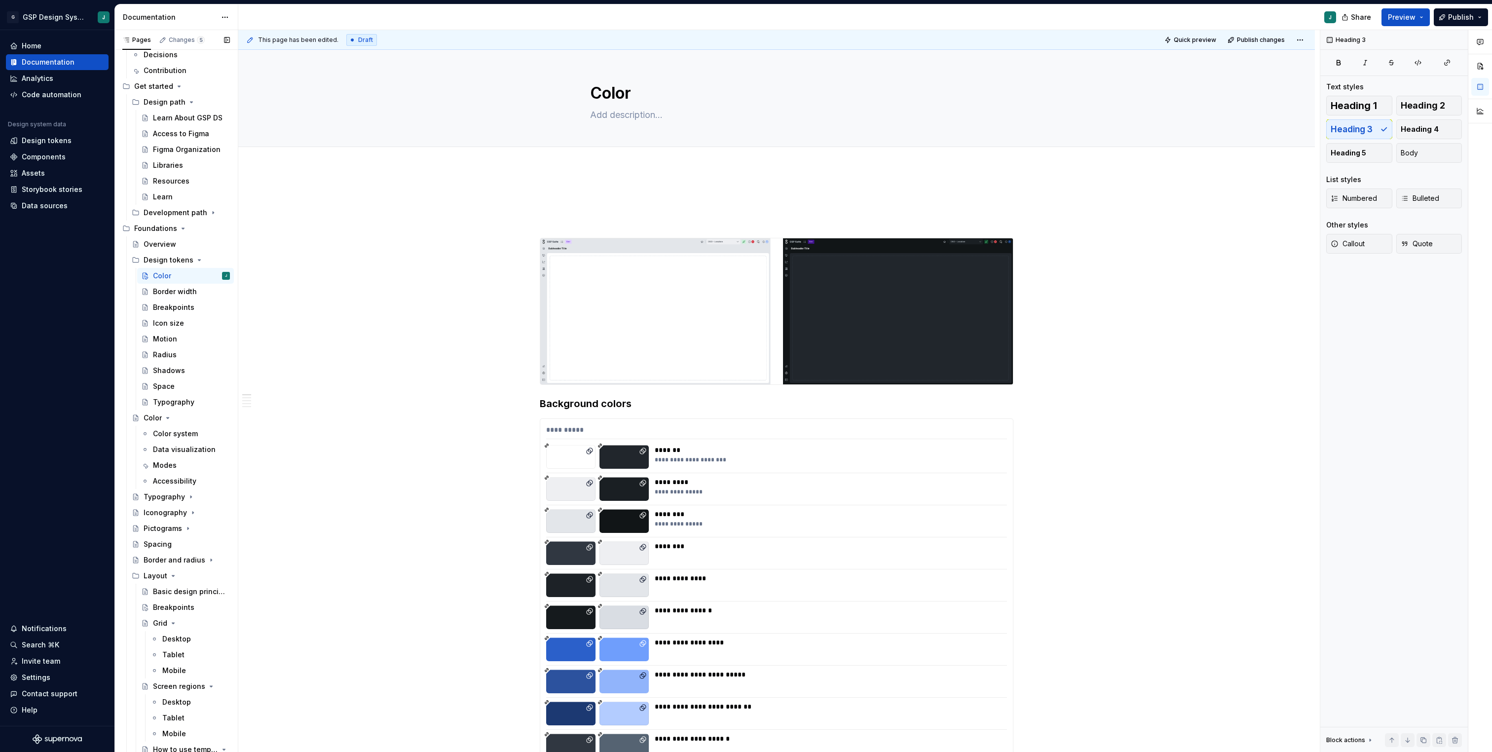
type textarea "*"
click at [564, 221] on h3 at bounding box center [777, 223] width 474 height 14
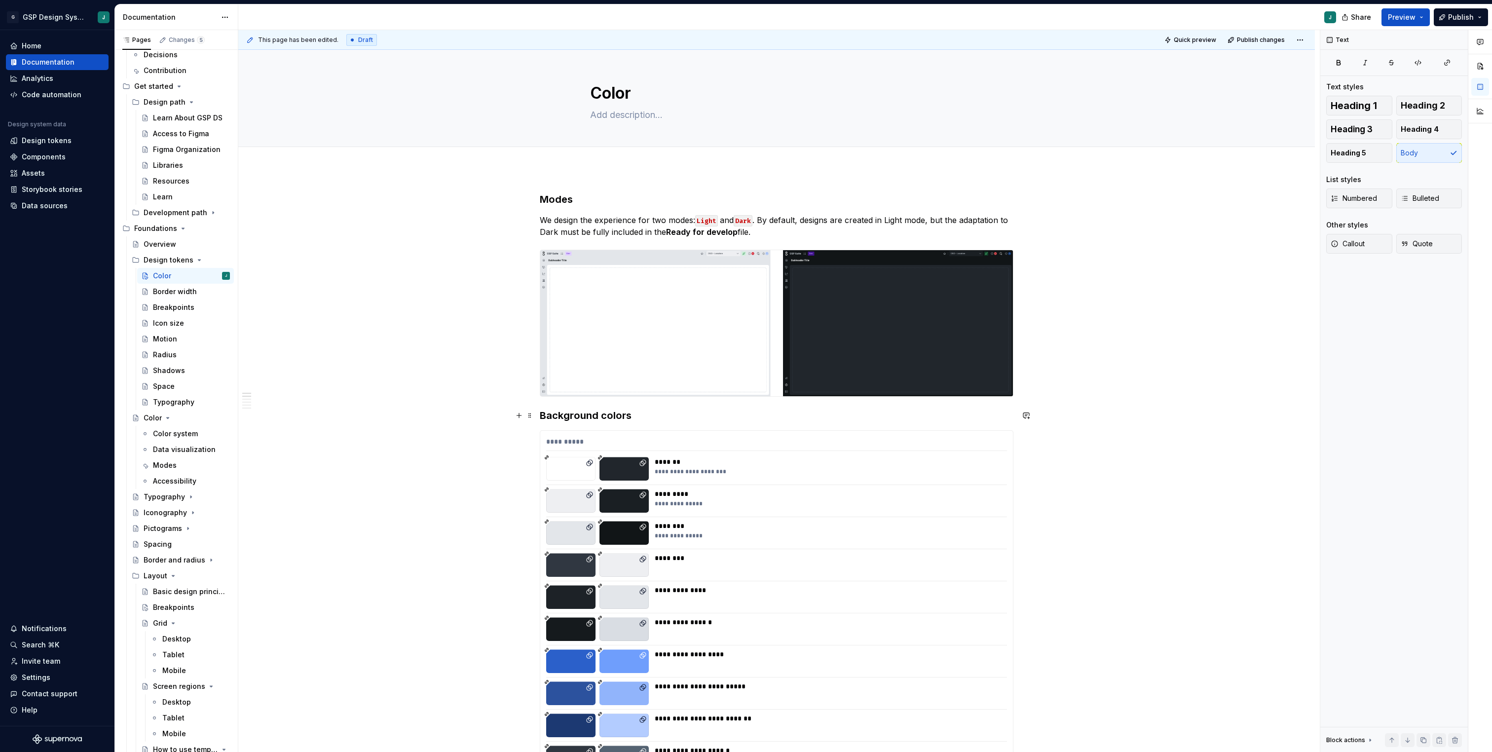
click at [543, 417] on h3 "Background colors" at bounding box center [777, 415] width 474 height 14
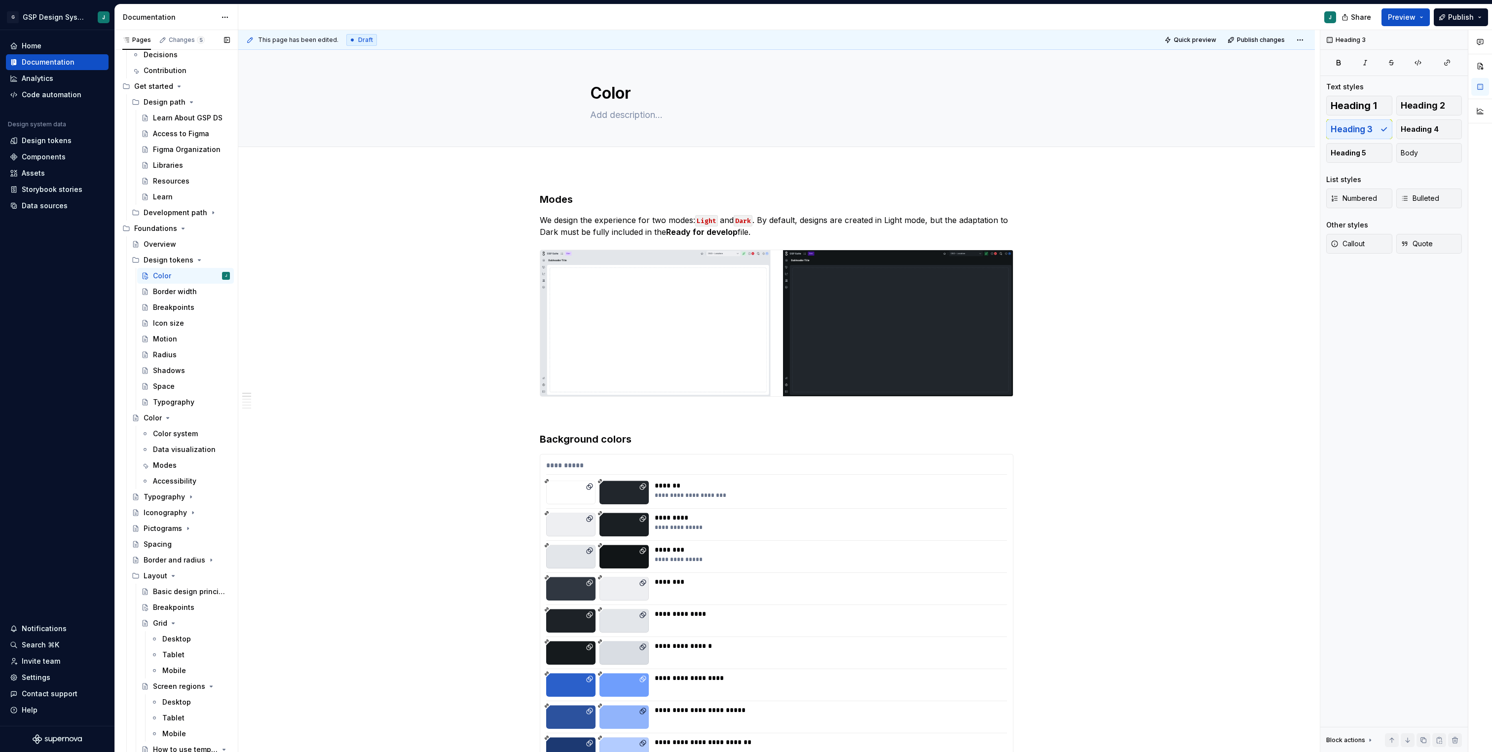
click at [0, 0] on button "Page tree" at bounding box center [0, 0] width 0 height 0
click at [241, 587] on div "Delete tab" at bounding box center [269, 591] width 97 height 10
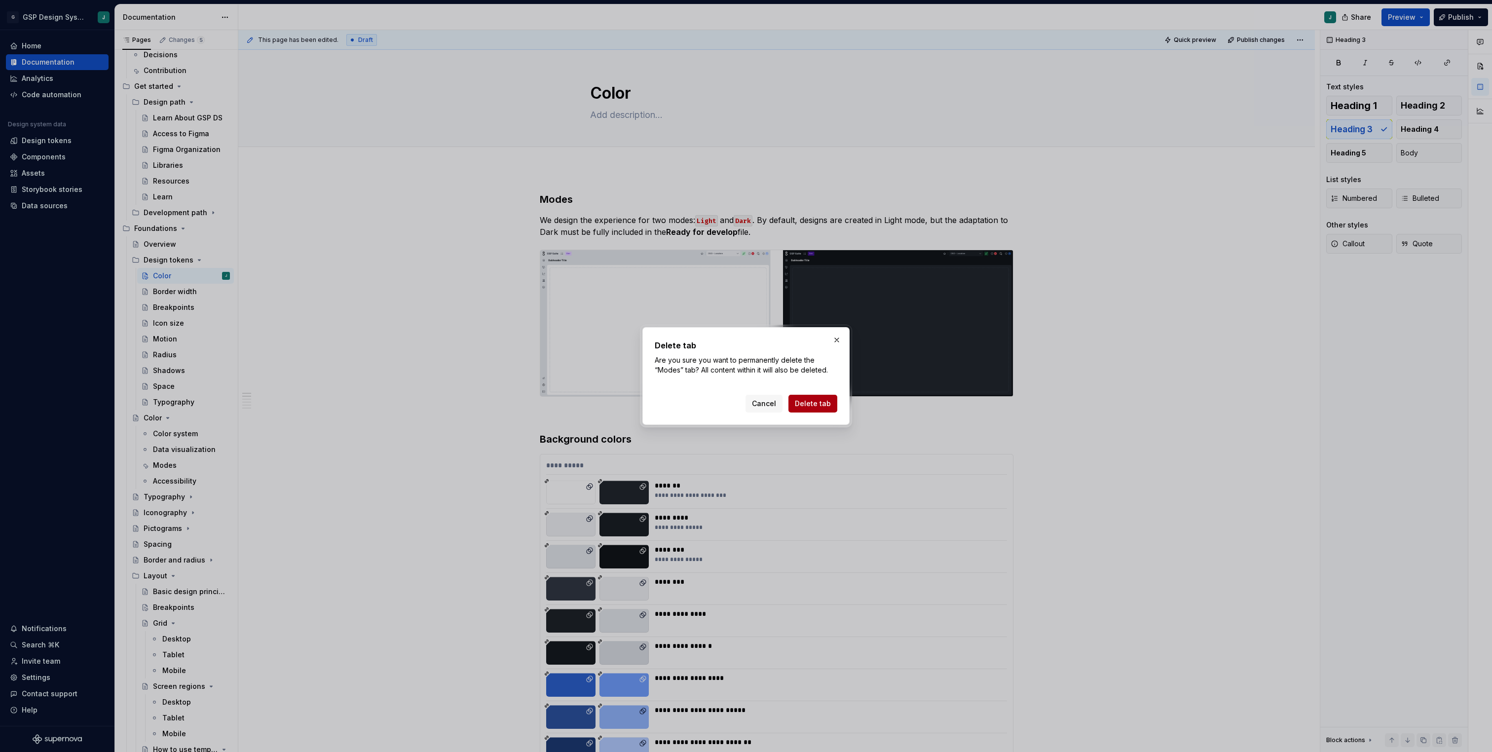
click at [819, 405] on span "Delete tab" at bounding box center [813, 404] width 36 height 10
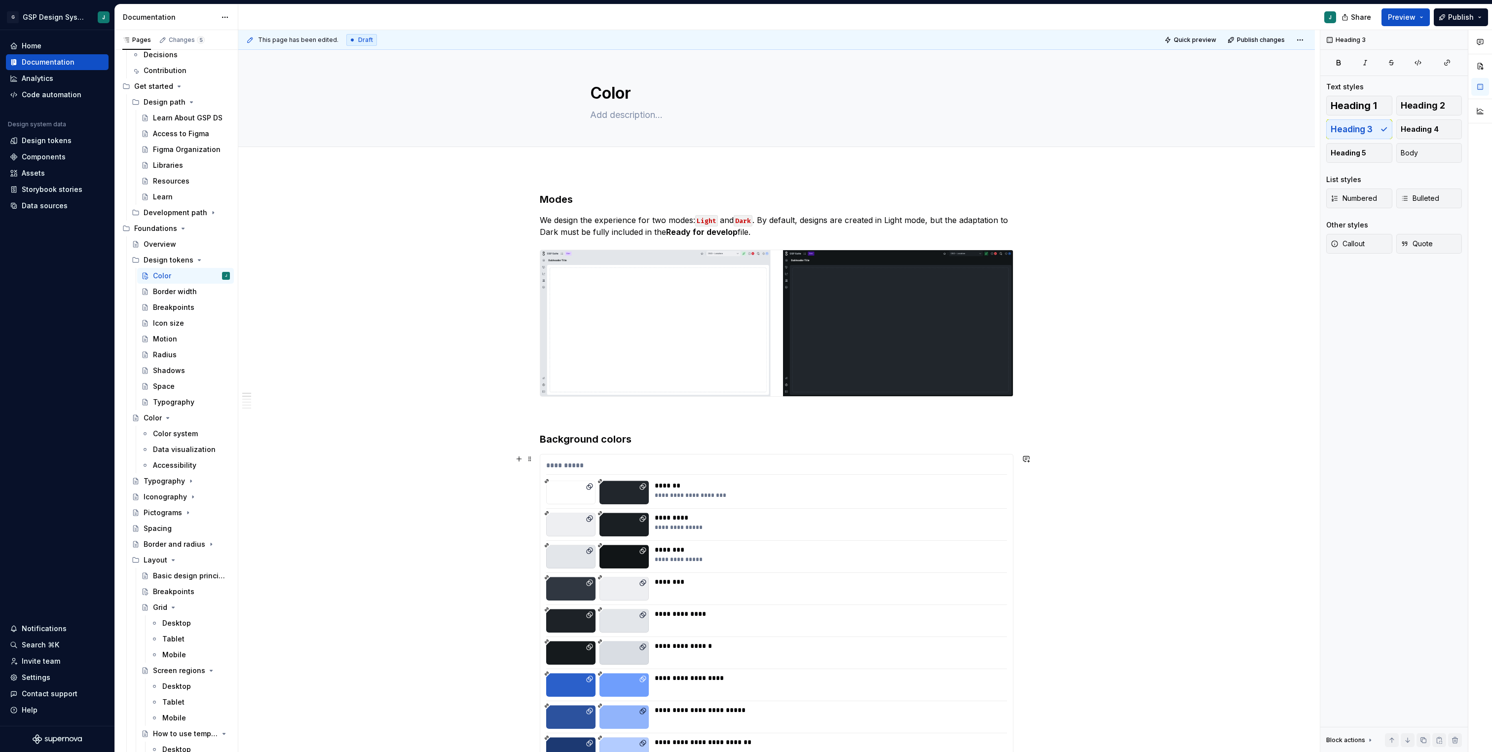
type textarea "*"
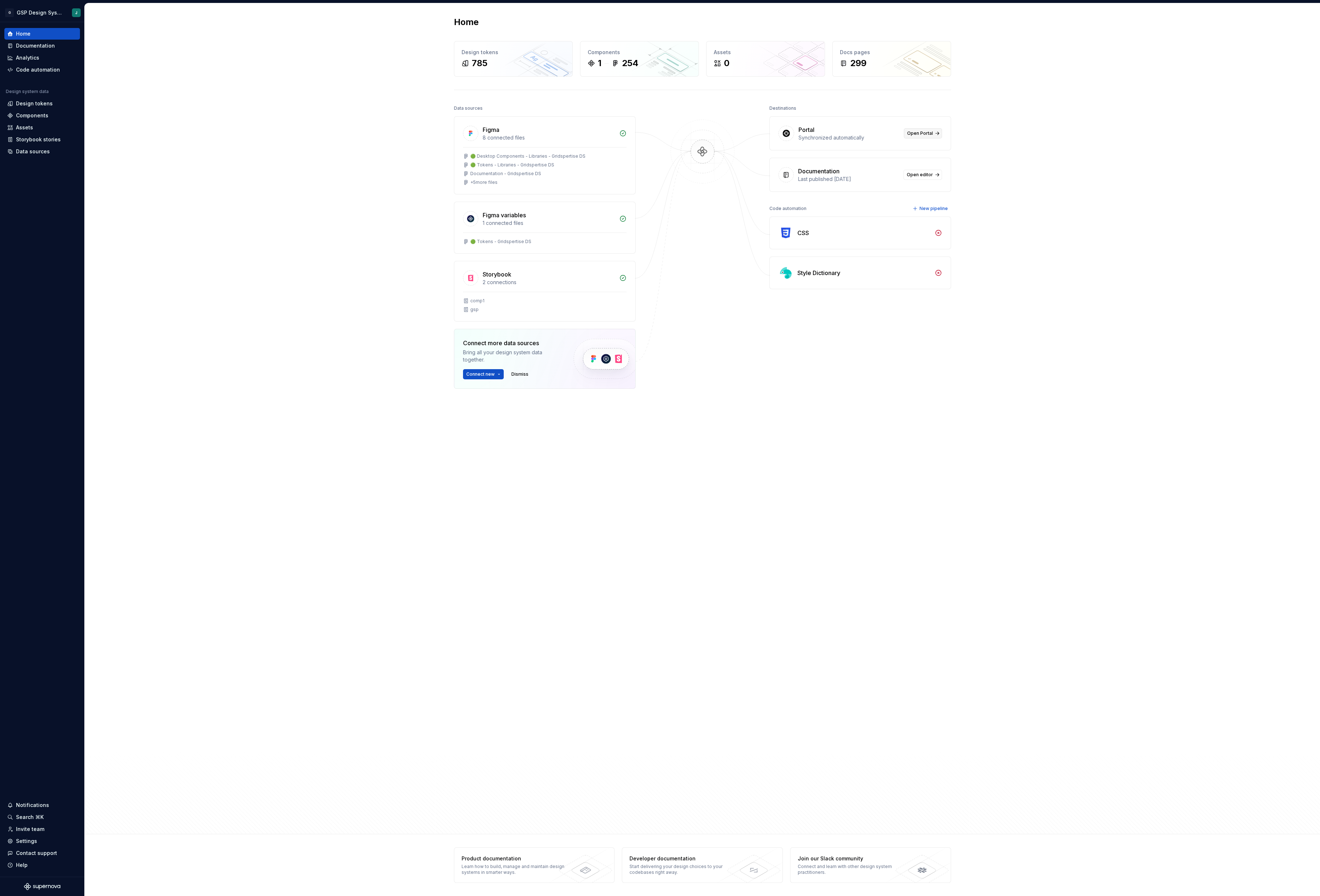
click at [917, 134] on span "Open Portal" at bounding box center [919, 133] width 26 height 6
click at [920, 177] on span "Open editor" at bounding box center [920, 174] width 27 height 6
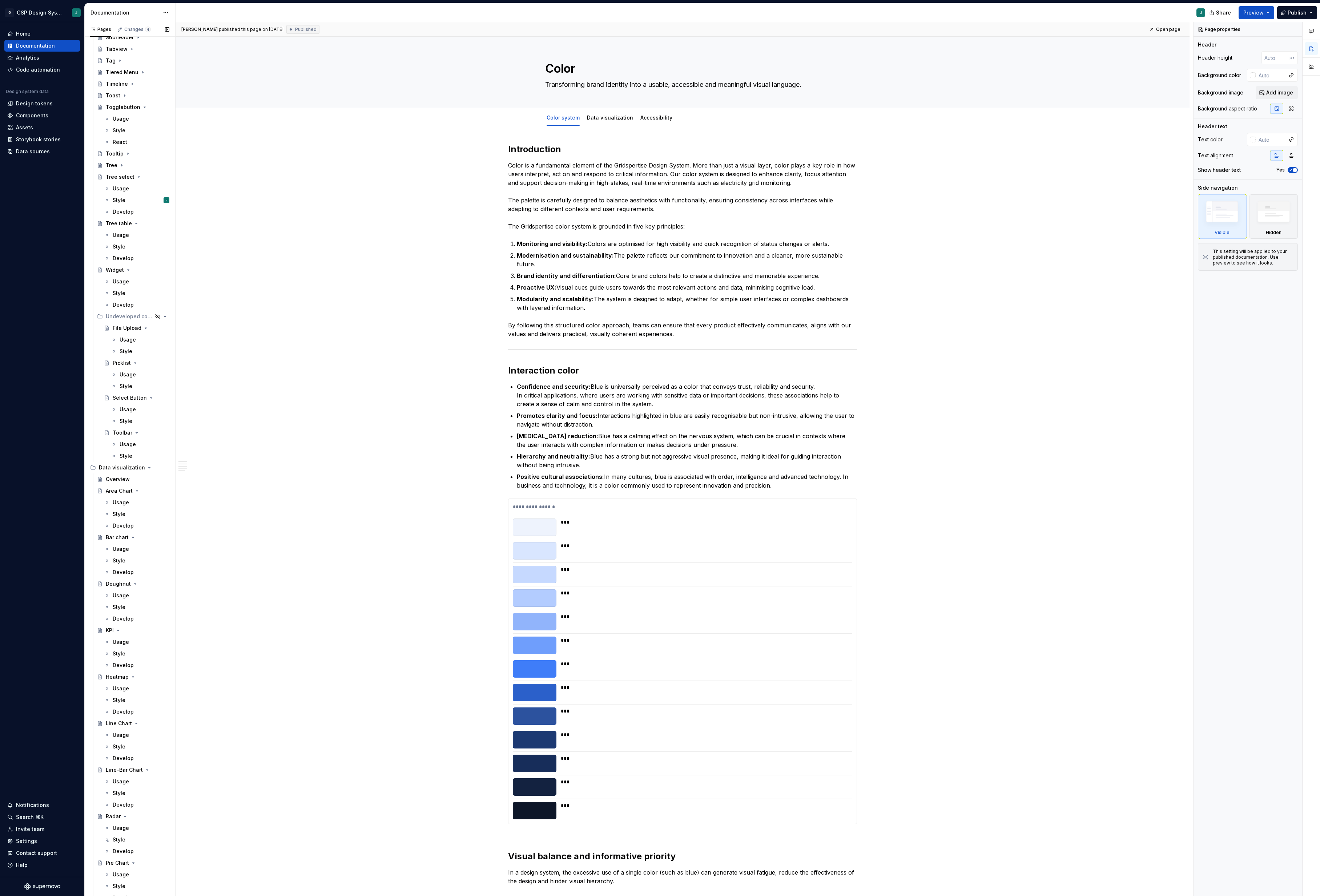
scroll to position [2153, 0]
click at [125, 543] on div "Style" at bounding box center [119, 543] width 13 height 7
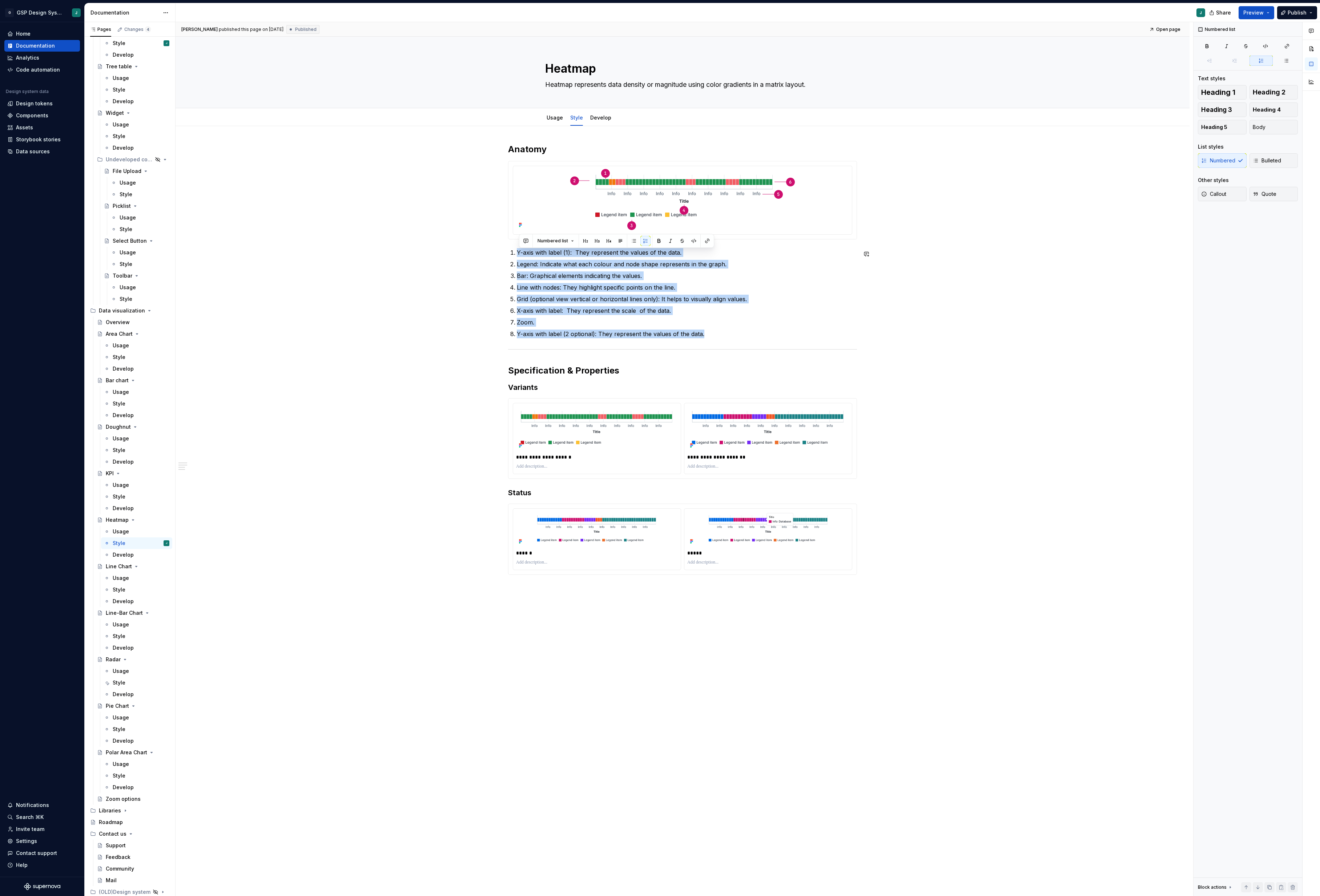
drag, startPoint x: 715, startPoint y: 338, endPoint x: 489, endPoint y: 247, distance: 243.6
click at [489, 247] on div "**********" at bounding box center [682, 489] width 1014 height 726
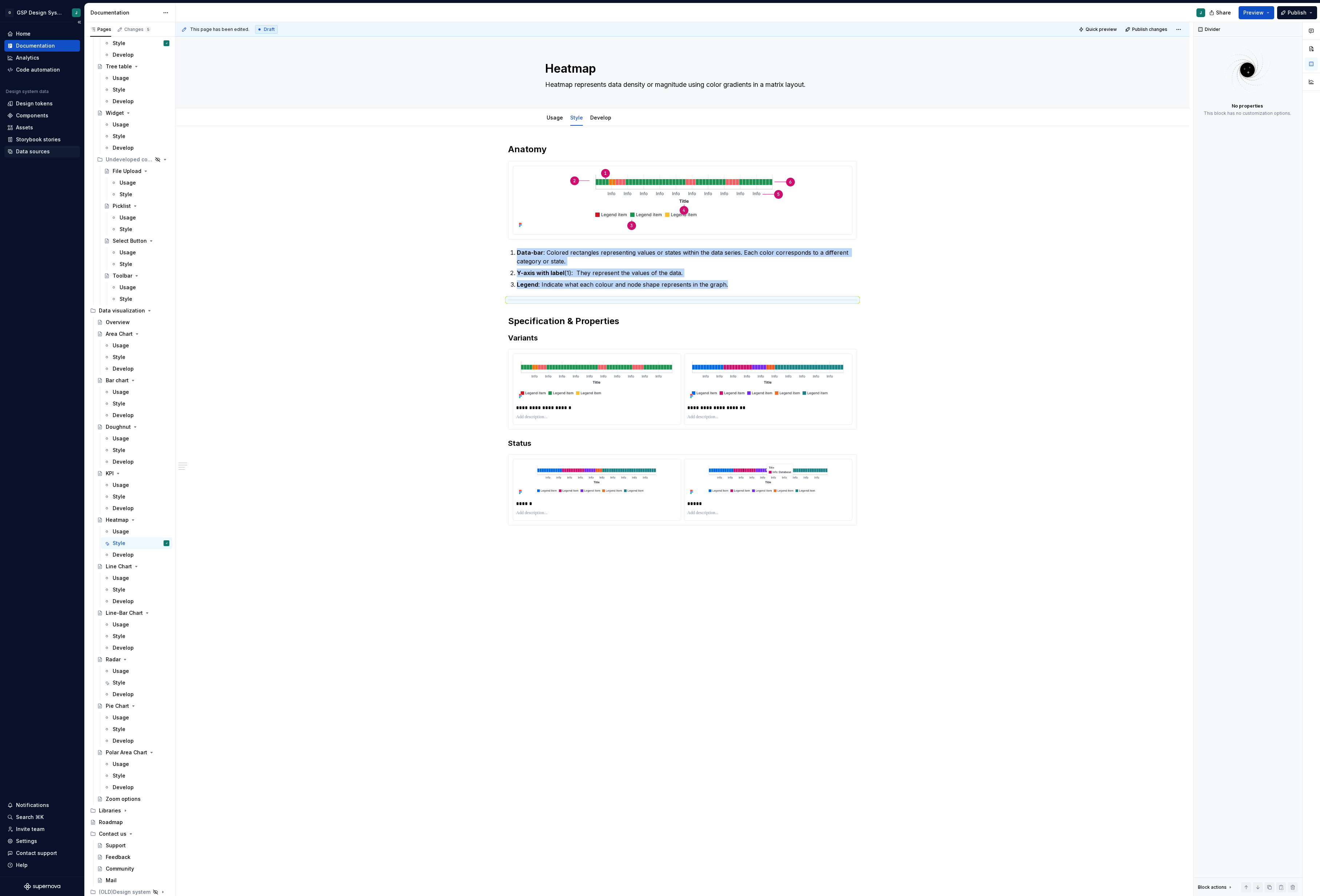
click at [33, 152] on div "Data sources" at bounding box center [33, 152] width 34 height 7
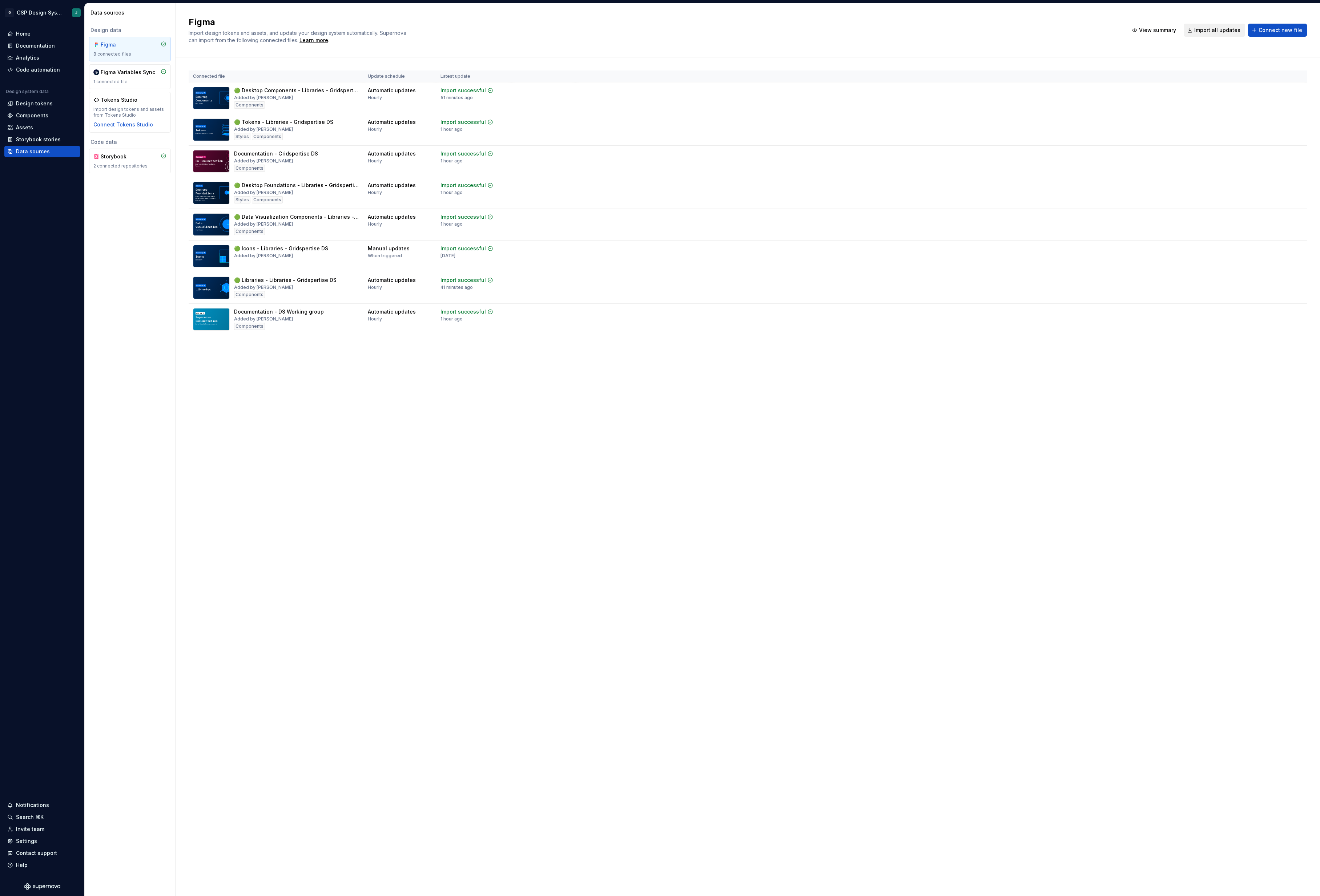
click at [1227, 32] on span "Import all updates" at bounding box center [1217, 30] width 46 height 7
click at [1208, 29] on span "Import all updates" at bounding box center [1217, 30] width 46 height 7
click at [32, 118] on div "Components" at bounding box center [32, 116] width 32 height 7
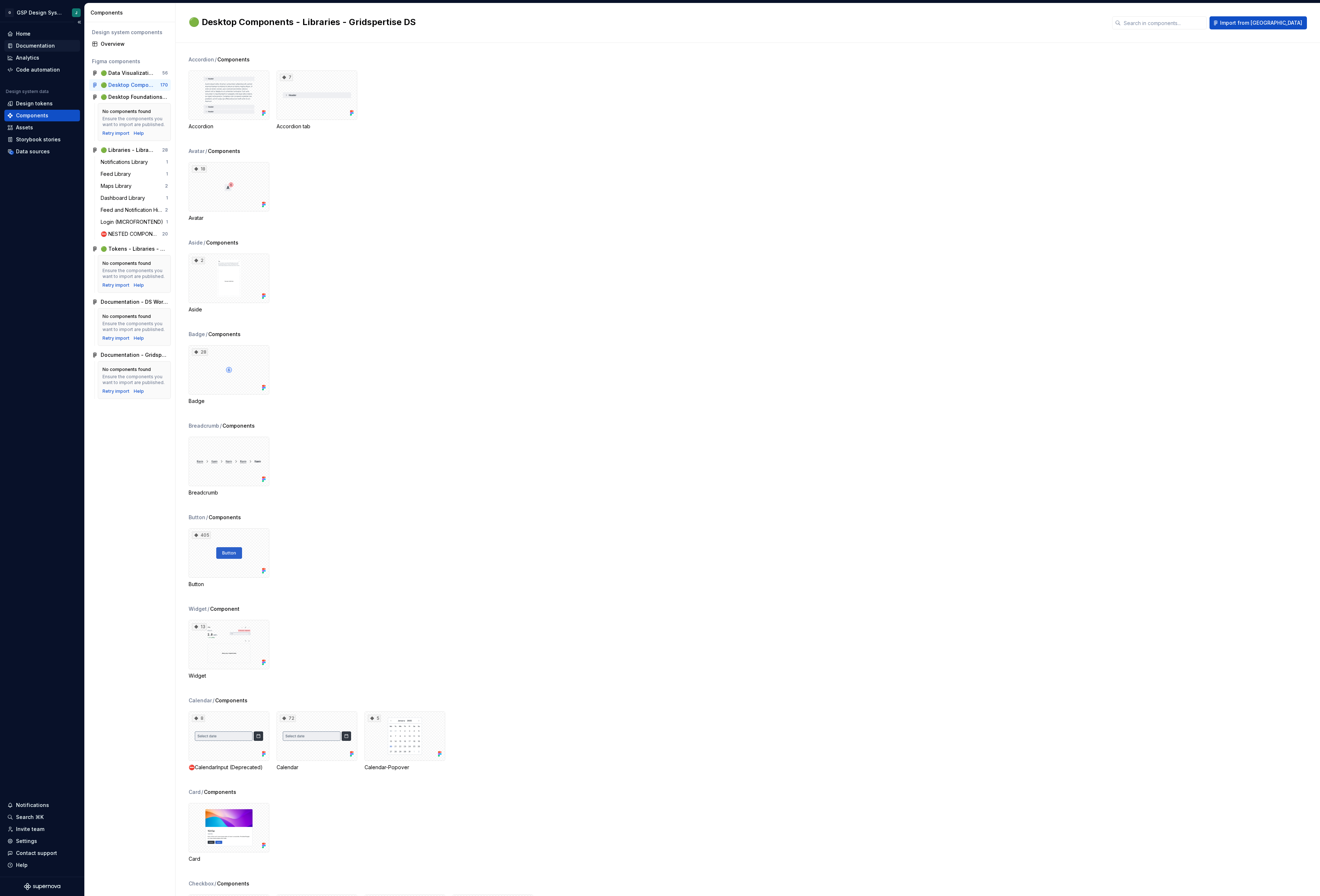
click at [35, 46] on div "Documentation" at bounding box center [35, 46] width 39 height 7
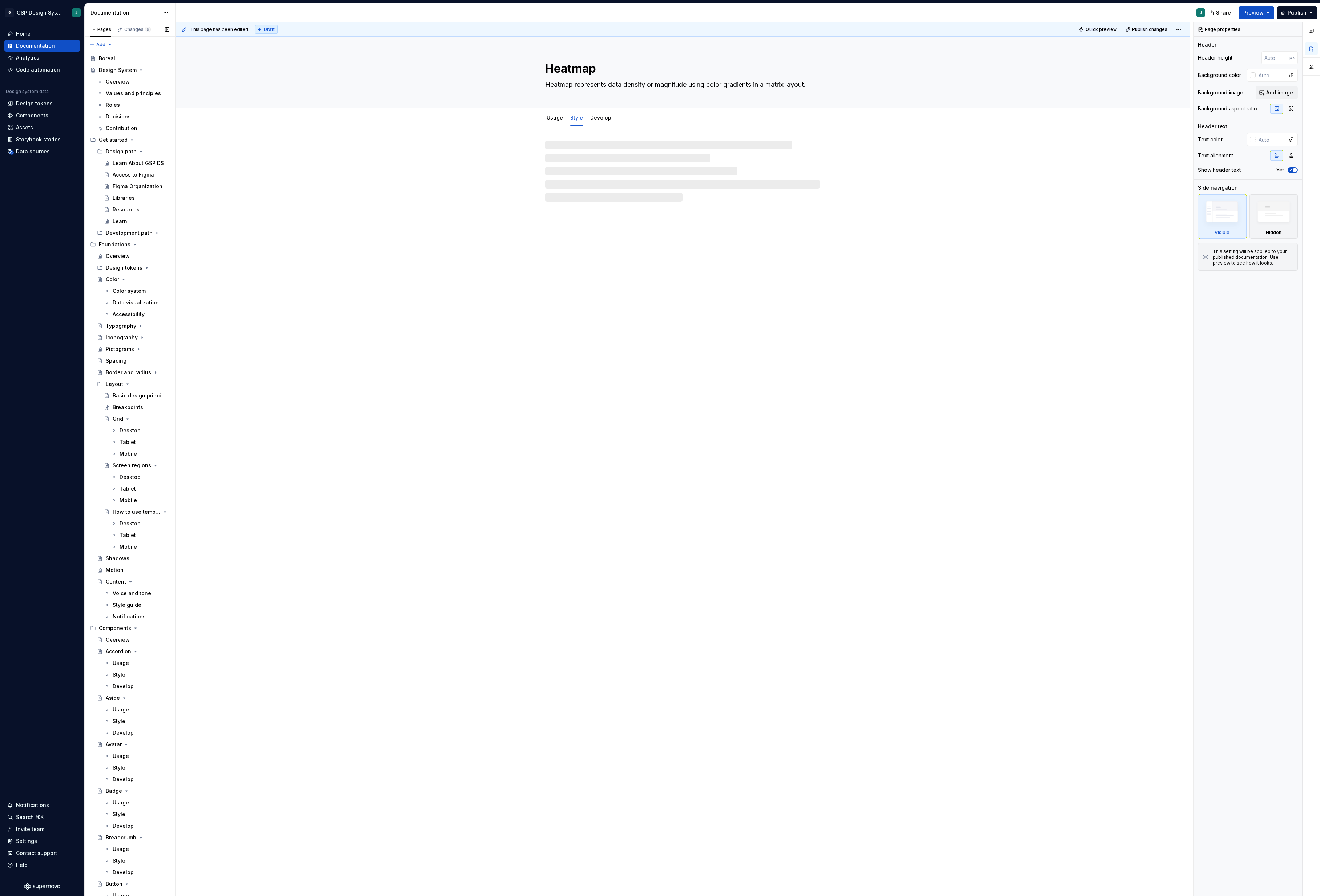
type textarea "*"
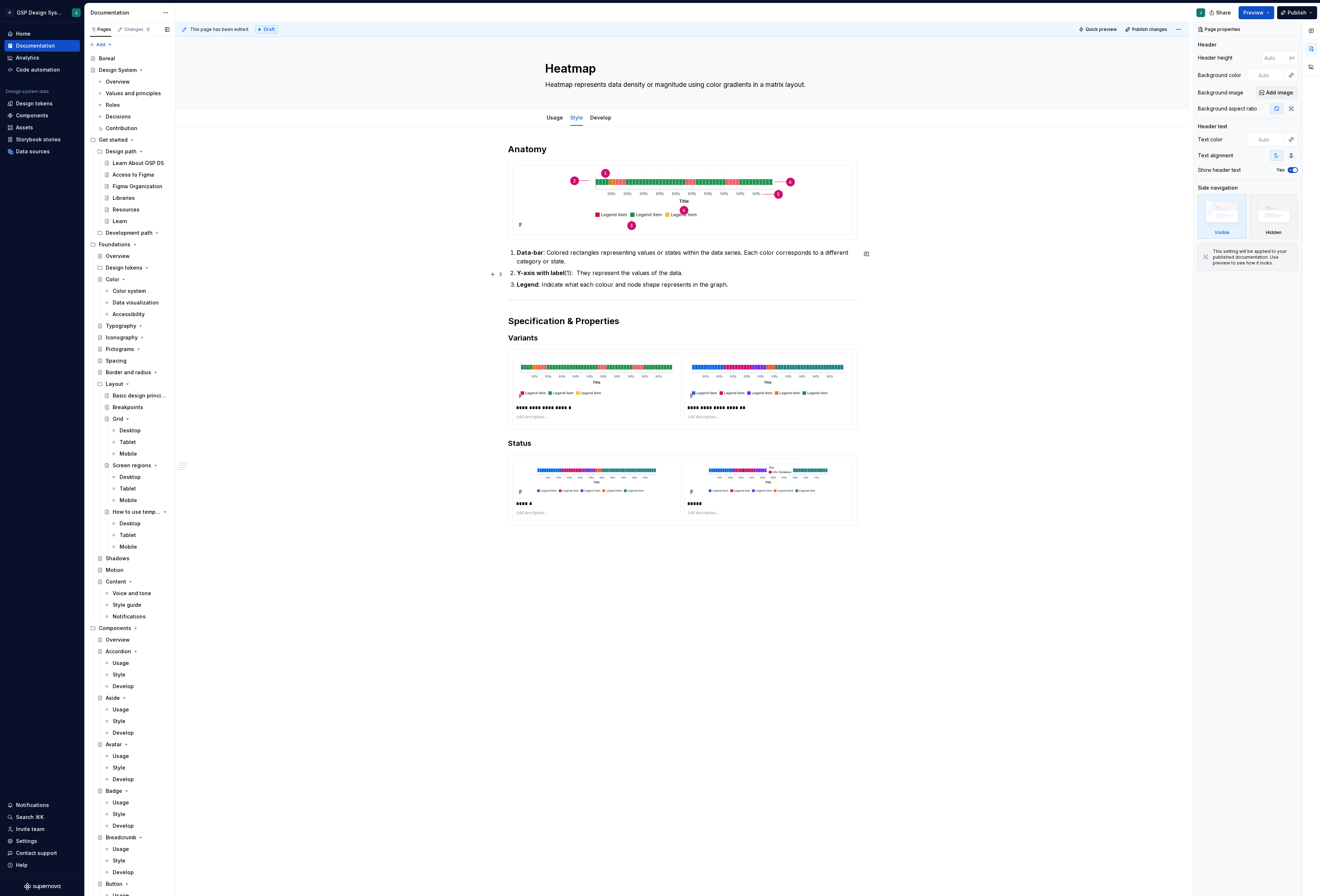
click at [522, 275] on strong "Y-axis with label" at bounding box center [541, 273] width 48 height 7
type textarea "*"
